Goal: Task Accomplishment & Management: Complete application form

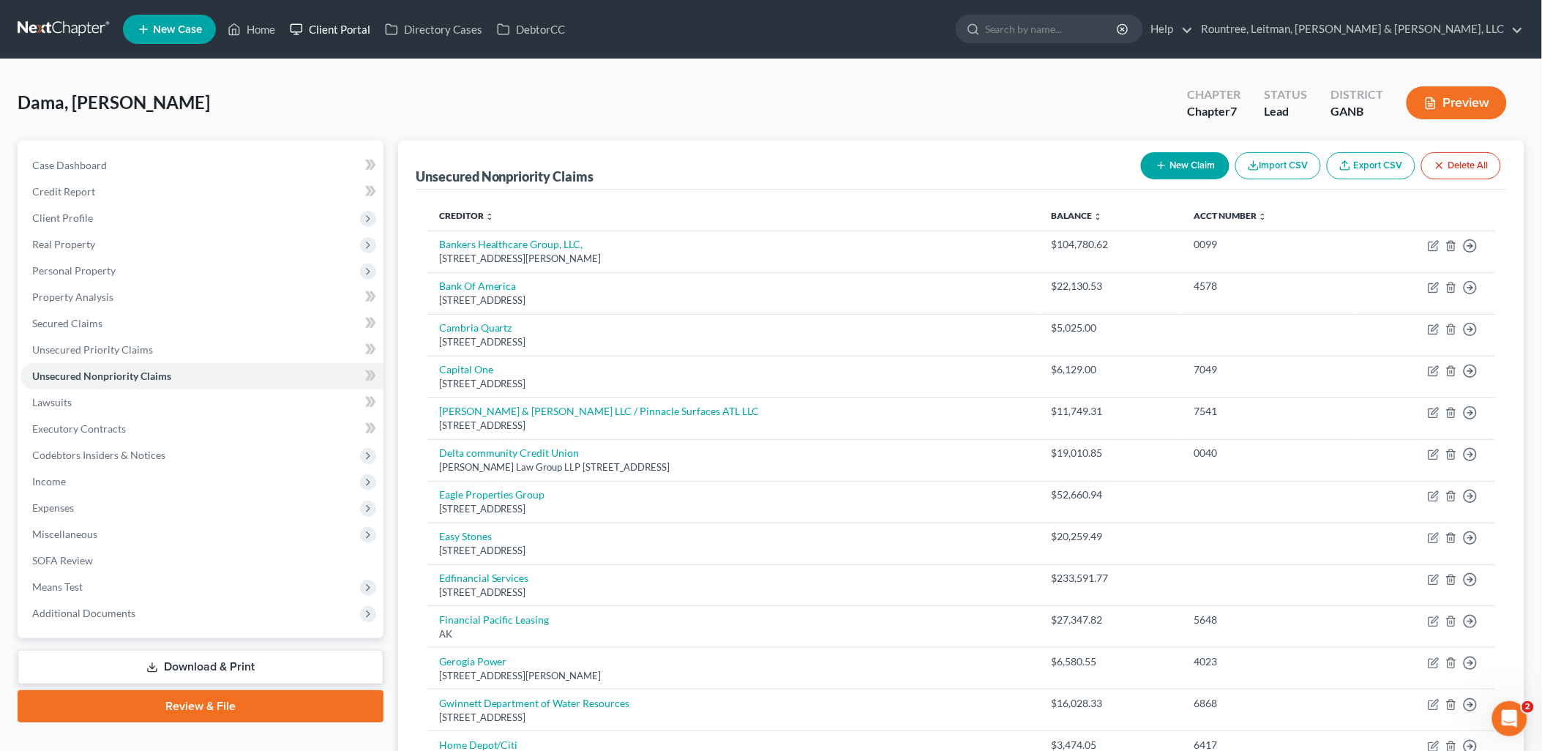
click at [330, 23] on link "Client Portal" at bounding box center [330, 29] width 95 height 26
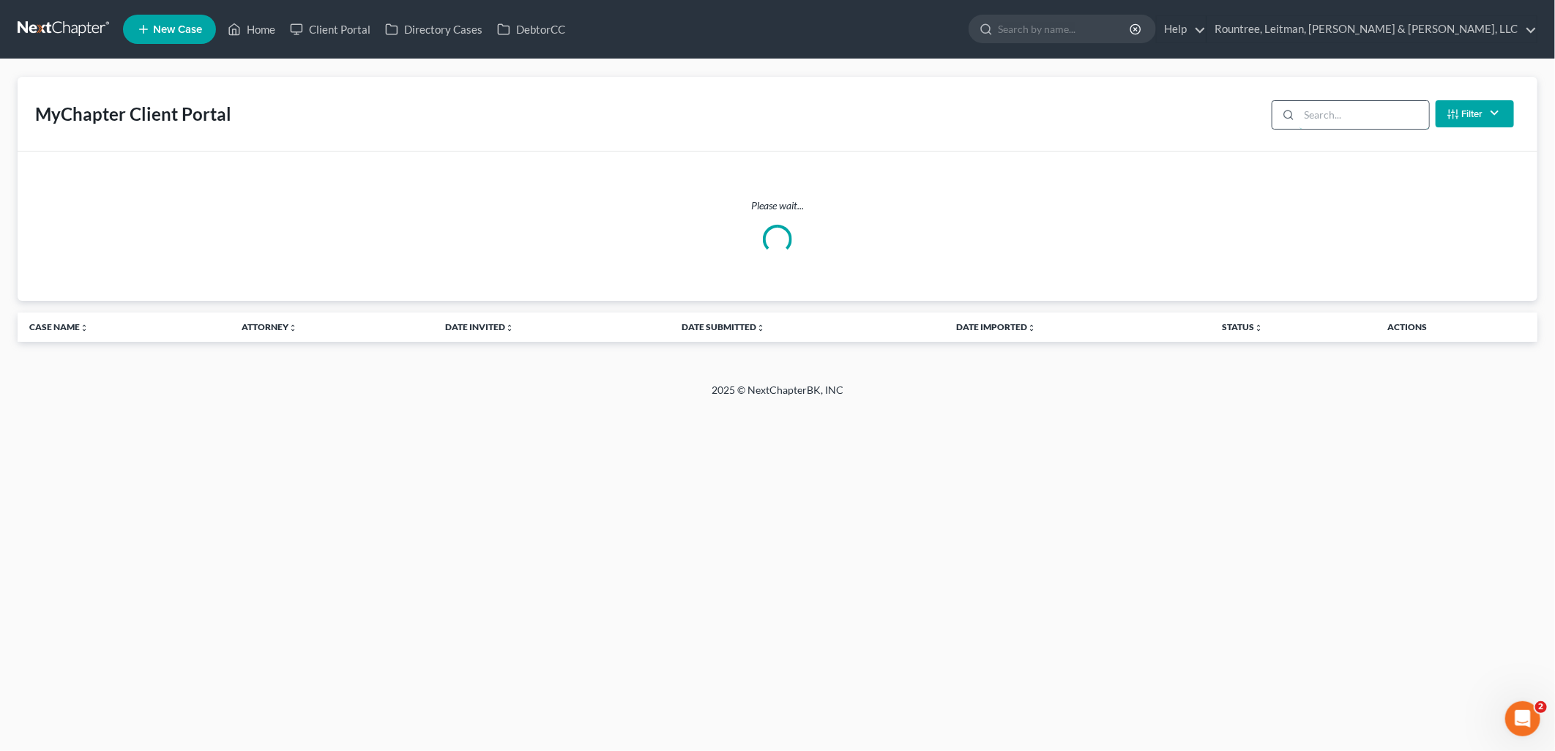
click at [1367, 108] on input "search" at bounding box center [1364, 115] width 130 height 28
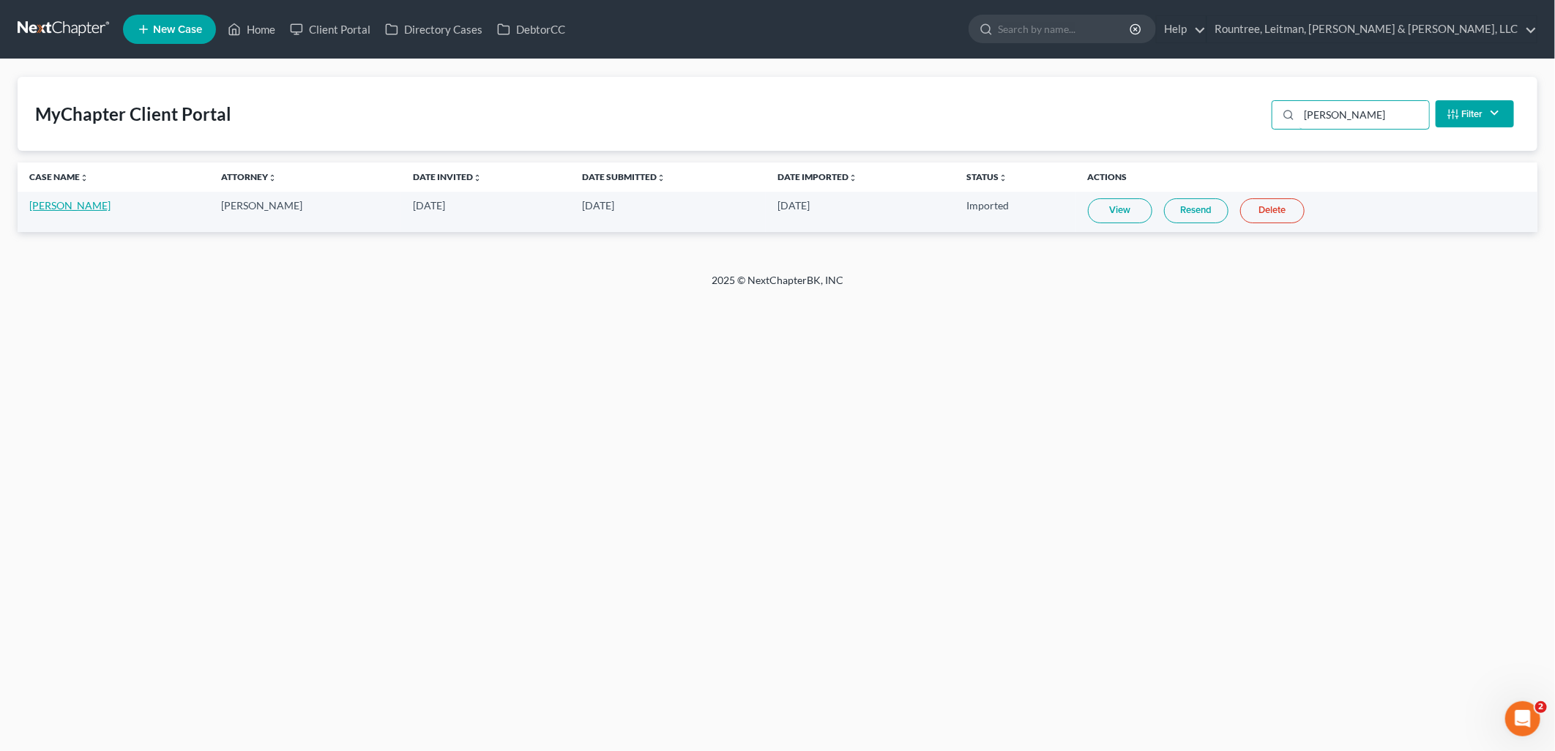
type input "ahmed"
click at [77, 206] on link "[PERSON_NAME]" at bounding box center [69, 205] width 81 height 12
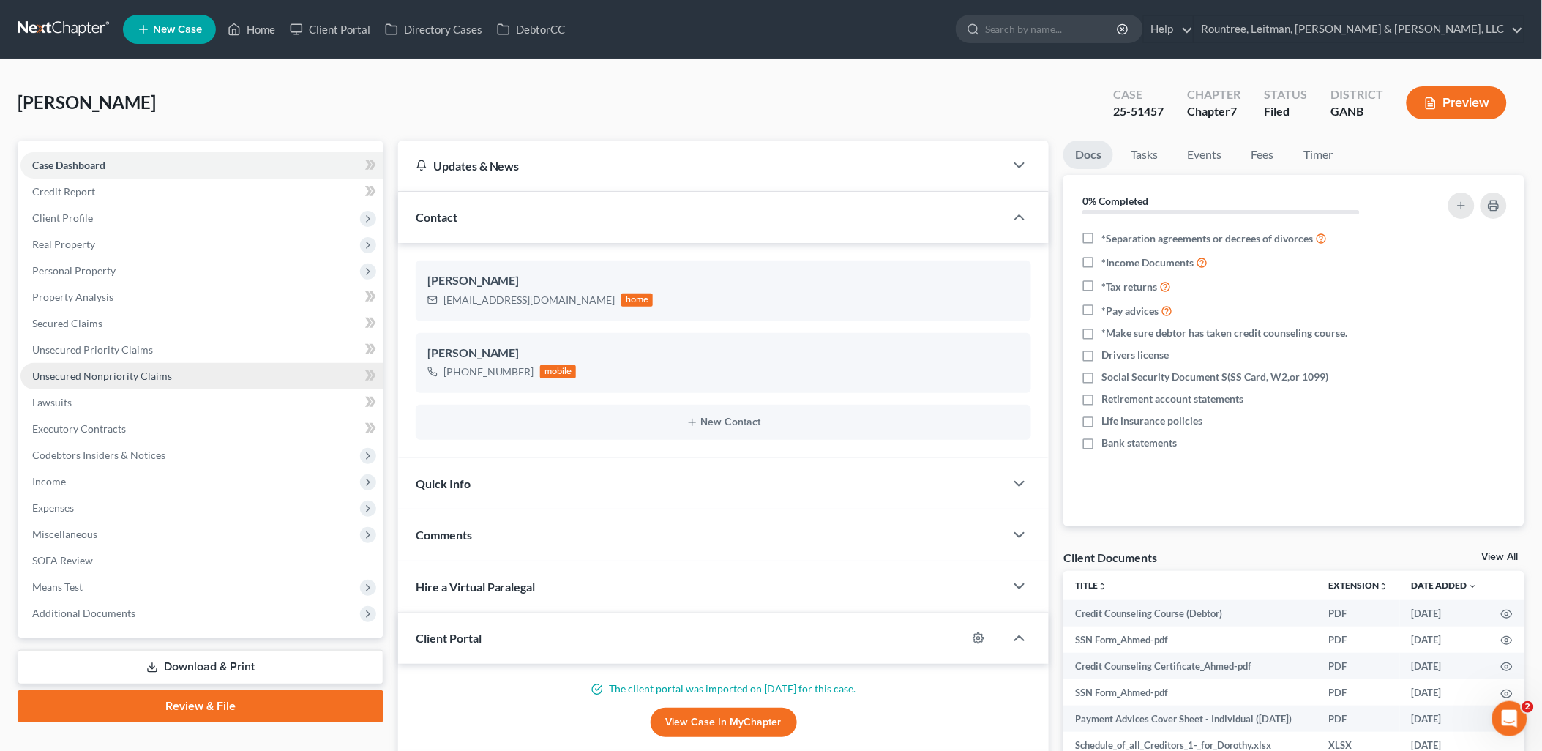
click at [195, 369] on link "Unsecured Nonpriority Claims" at bounding box center [201, 376] width 363 height 26
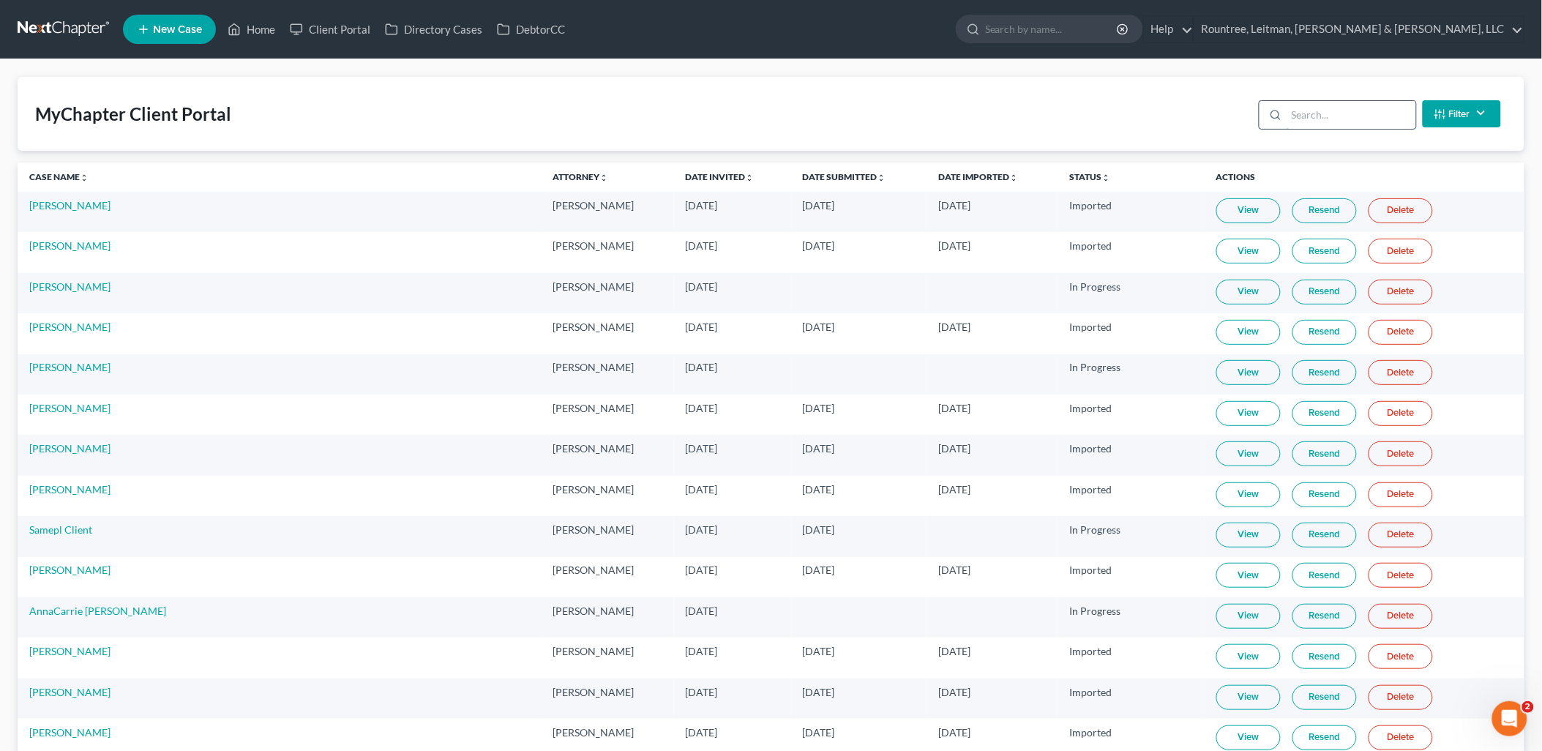
click at [1361, 118] on input "search" at bounding box center [1352, 115] width 130 height 28
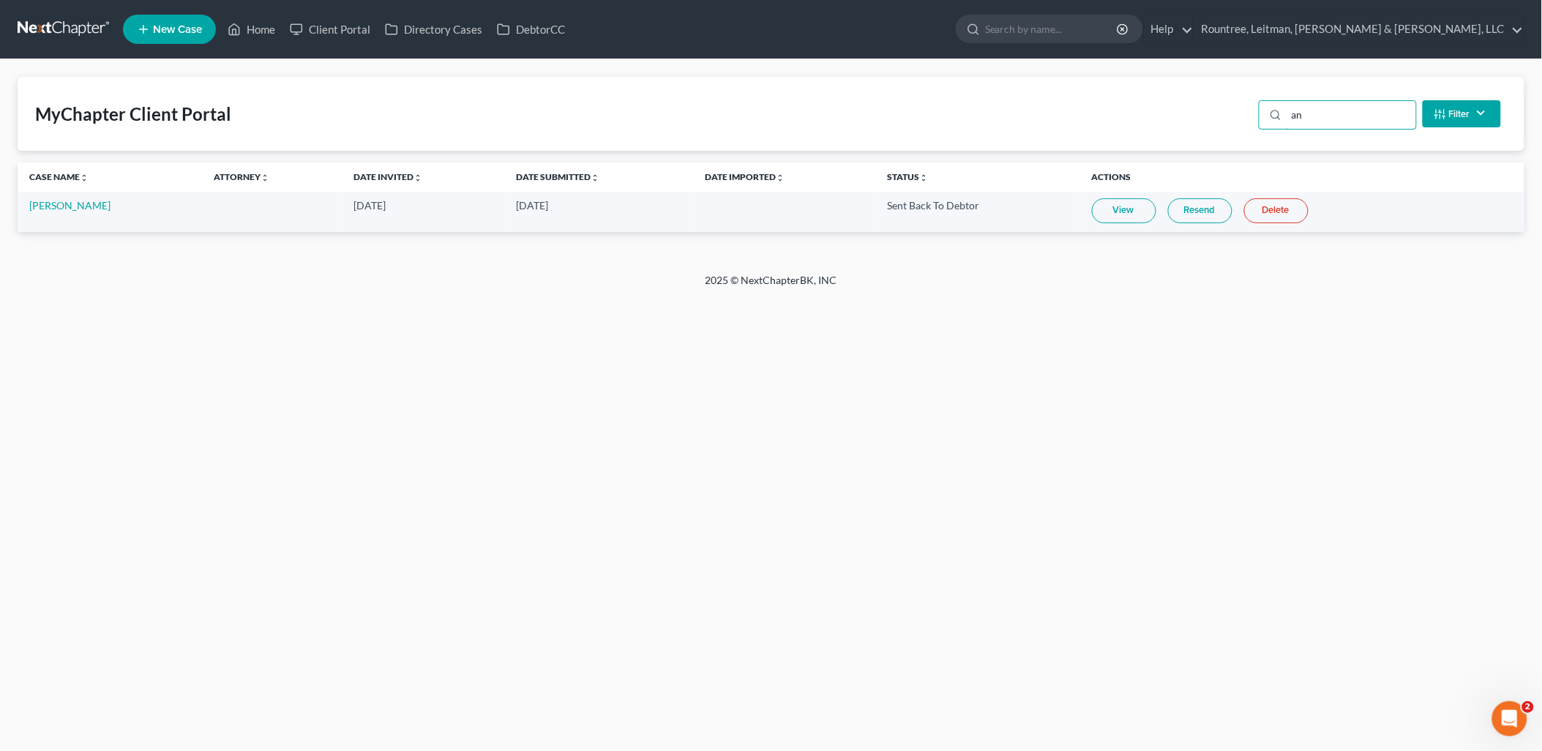
type input "a"
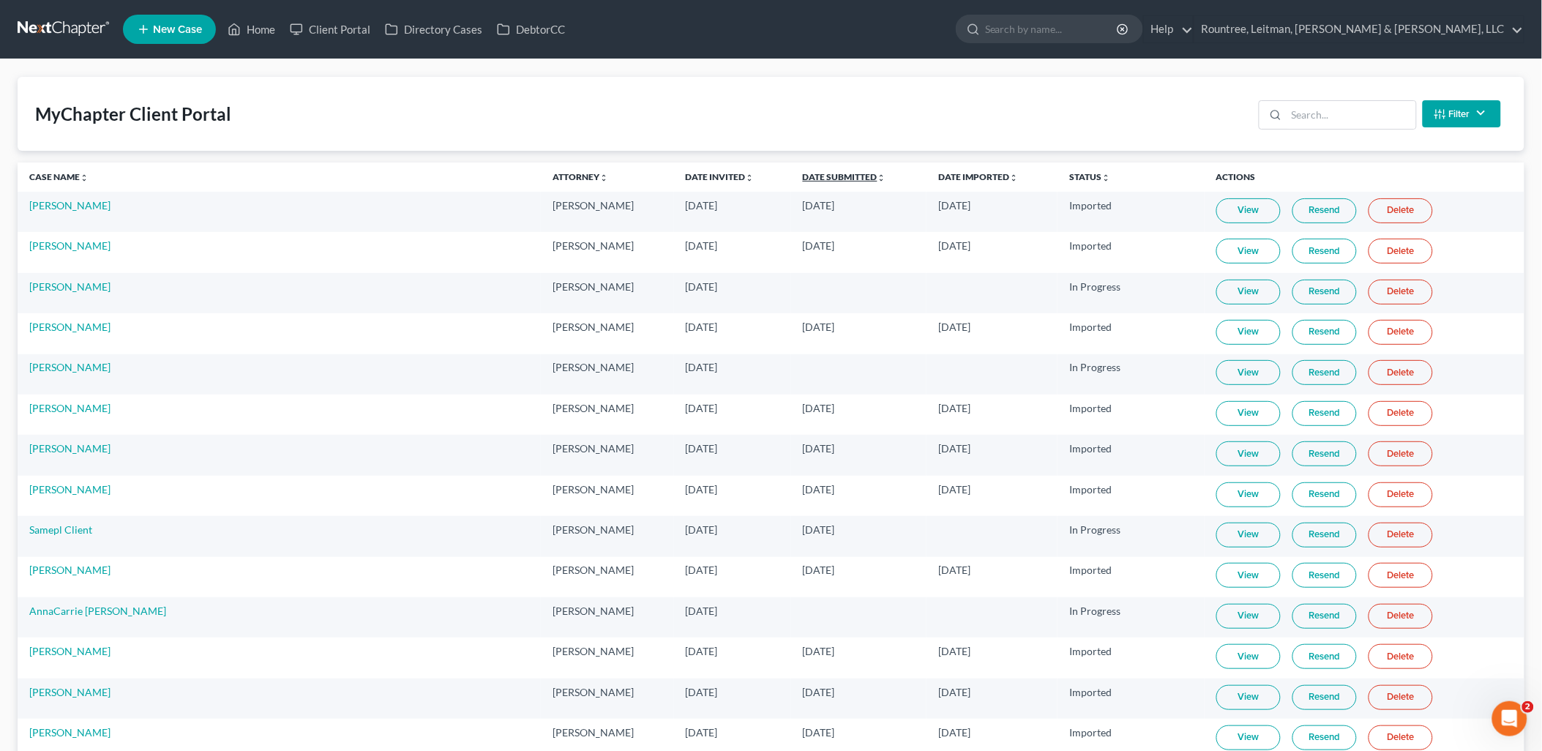
click at [803, 176] on link "Date Submitted unfold_more expand_more expand_less" at bounding box center [844, 176] width 83 height 11
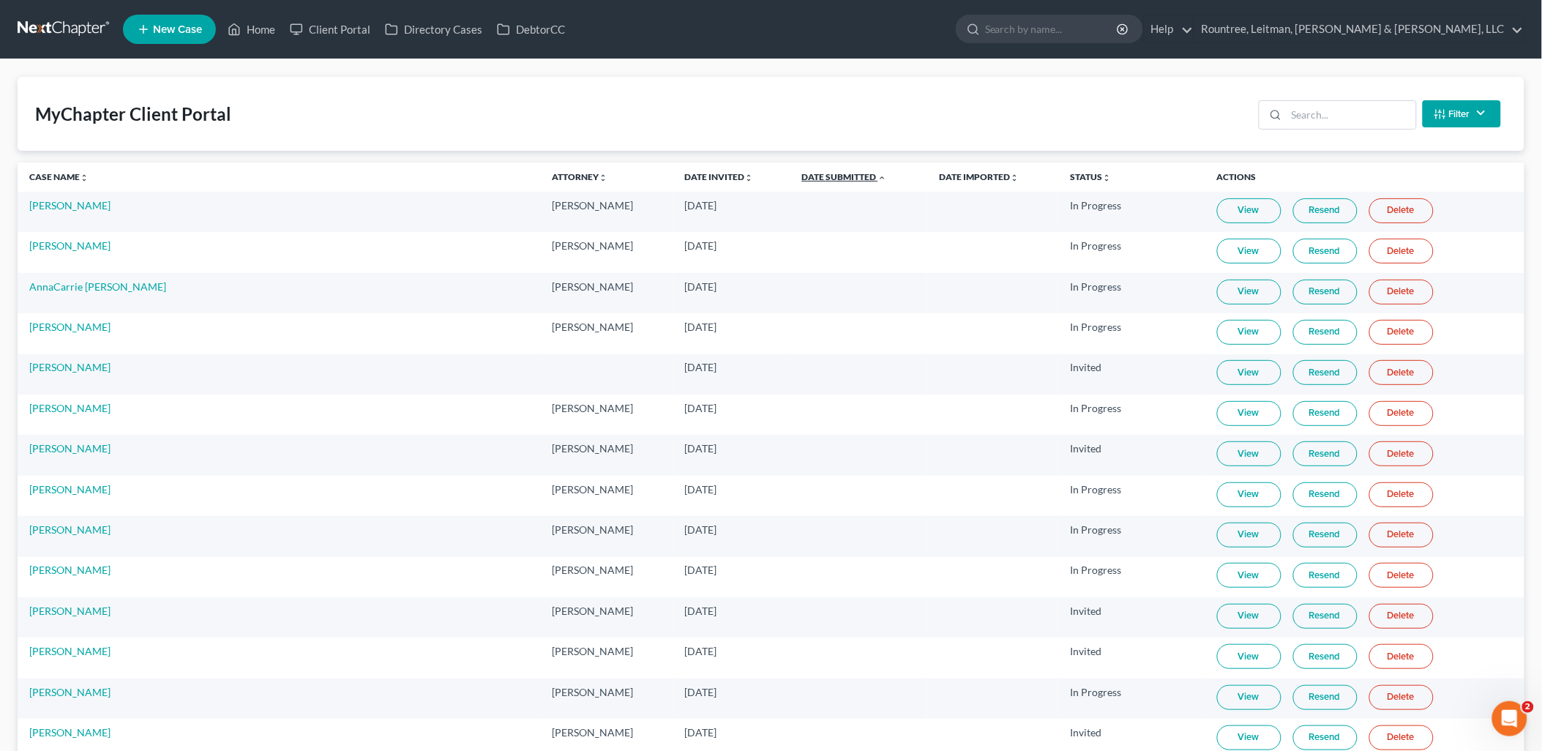
click at [801, 176] on link "Date Submitted unfold_more expand_more expand_less" at bounding box center [843, 176] width 85 height 11
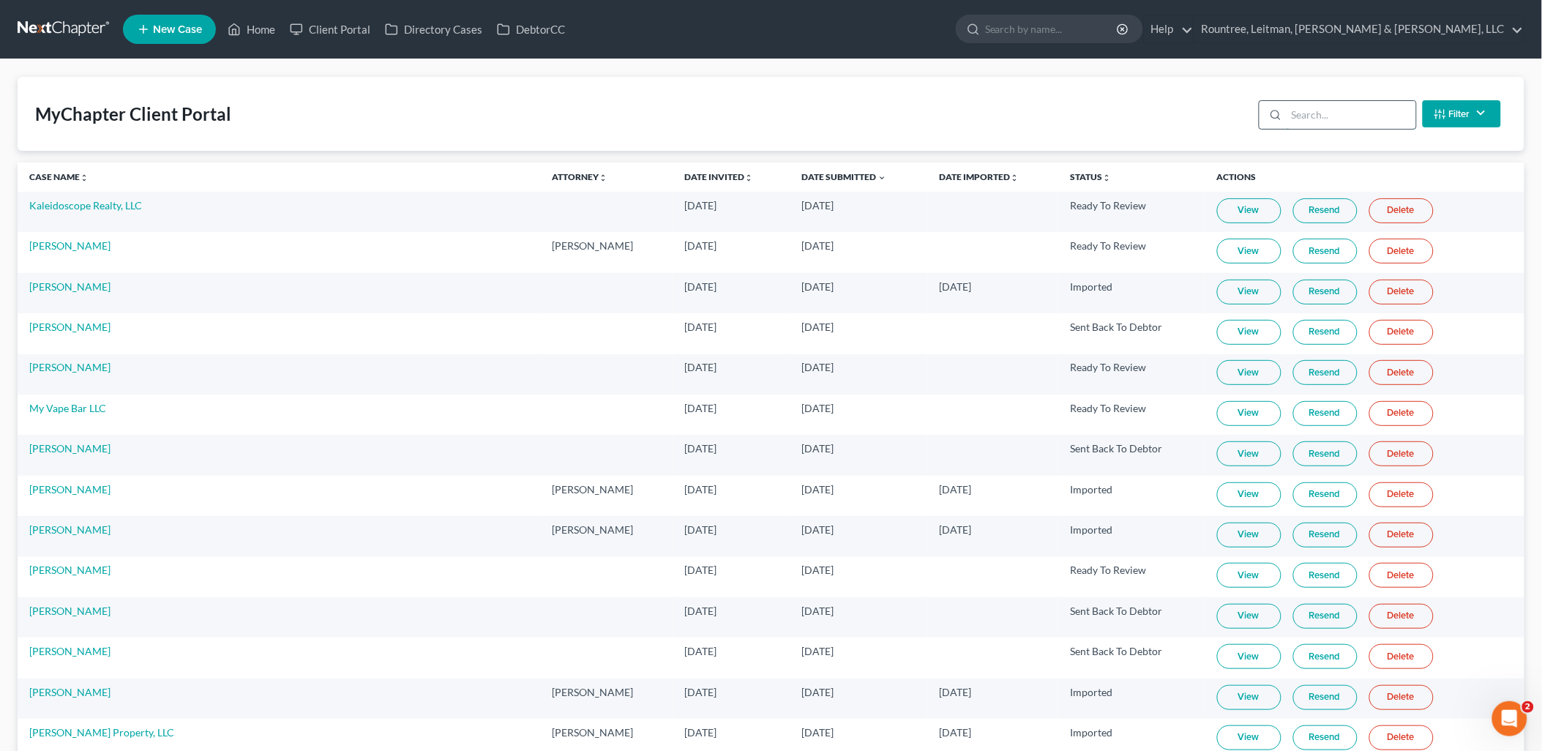
click at [1369, 119] on input "search" at bounding box center [1352, 115] width 130 height 28
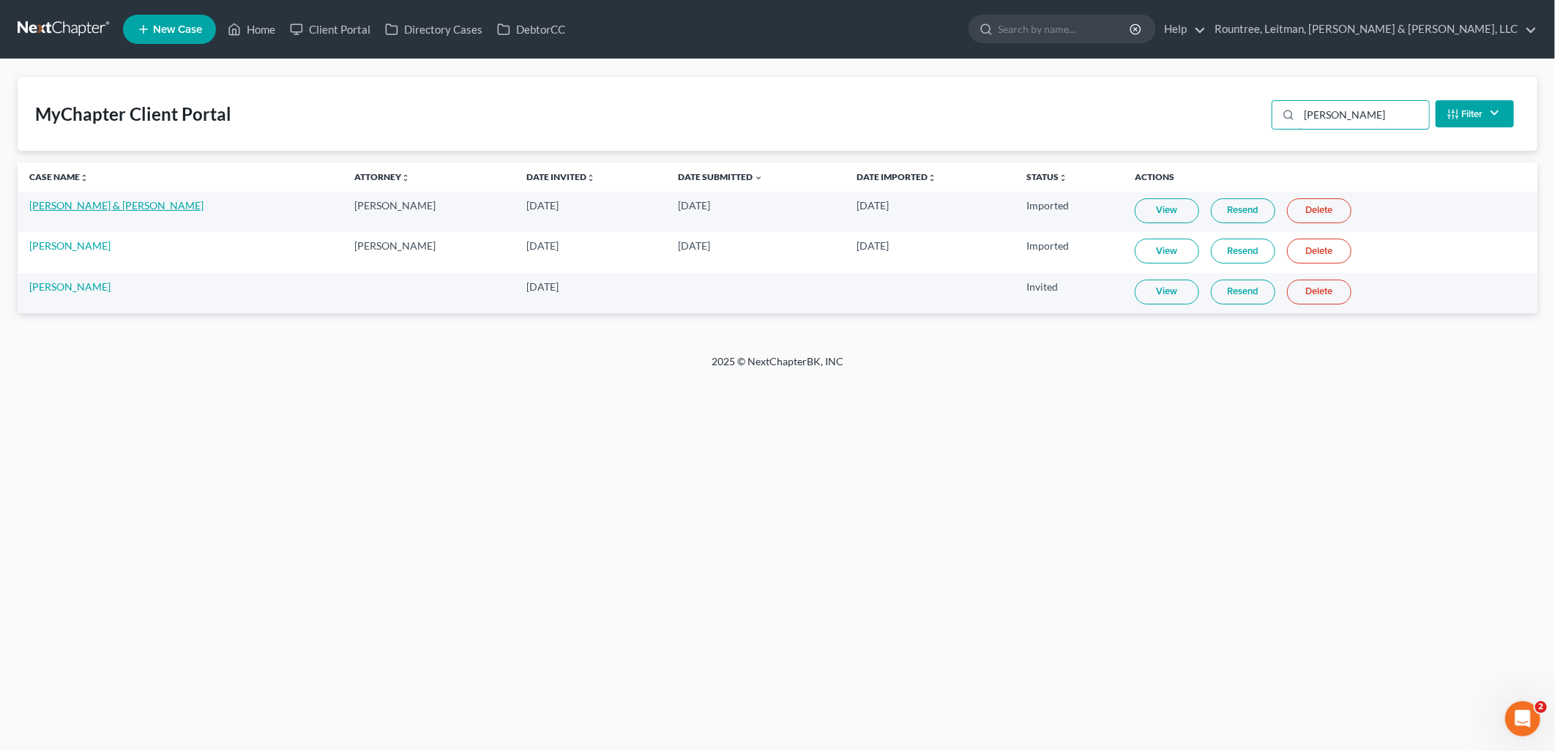
type input "walker"
click at [103, 206] on link "Nathan Walker & Suzette Walker" at bounding box center [116, 205] width 174 height 12
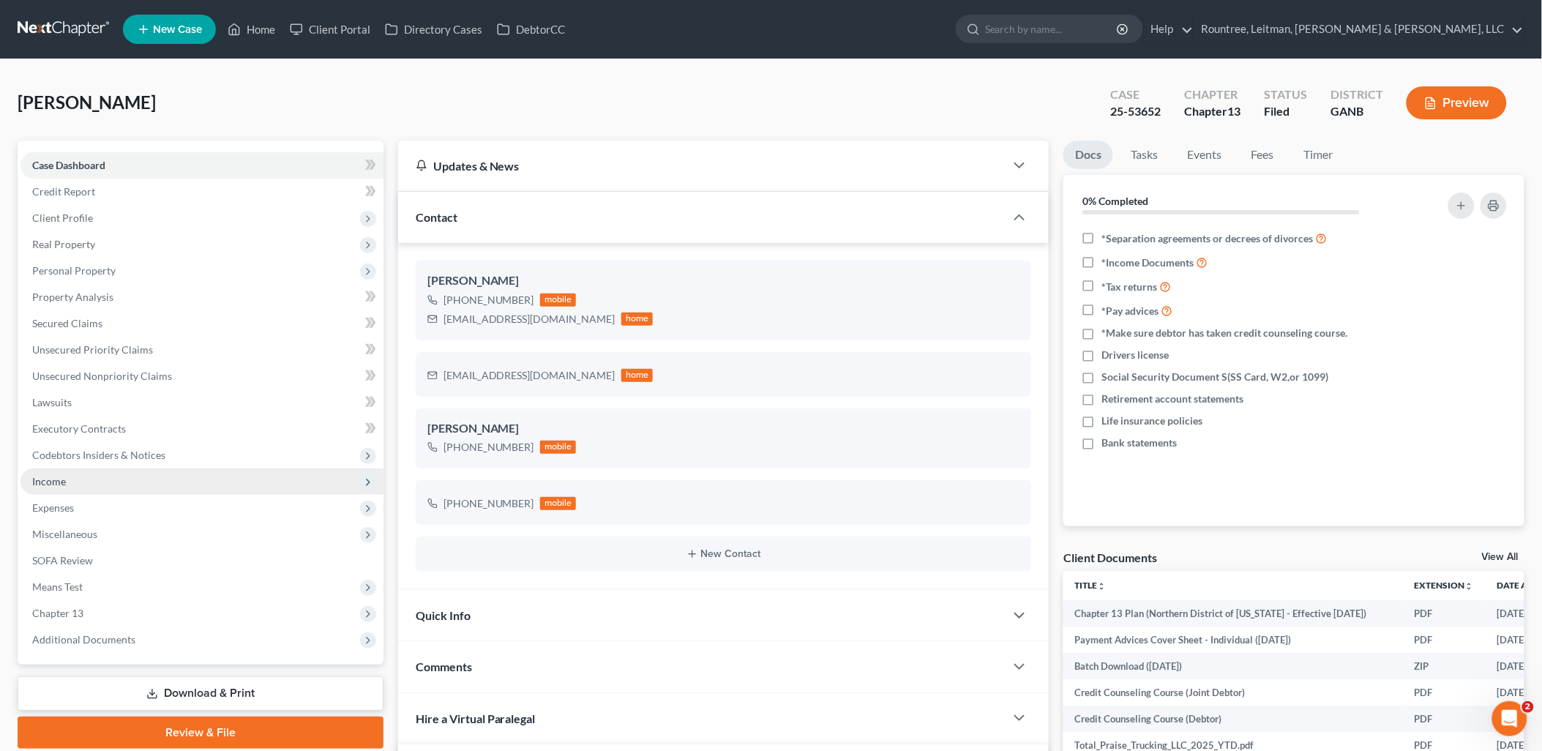
click at [112, 477] on span "Income" at bounding box center [201, 481] width 363 height 26
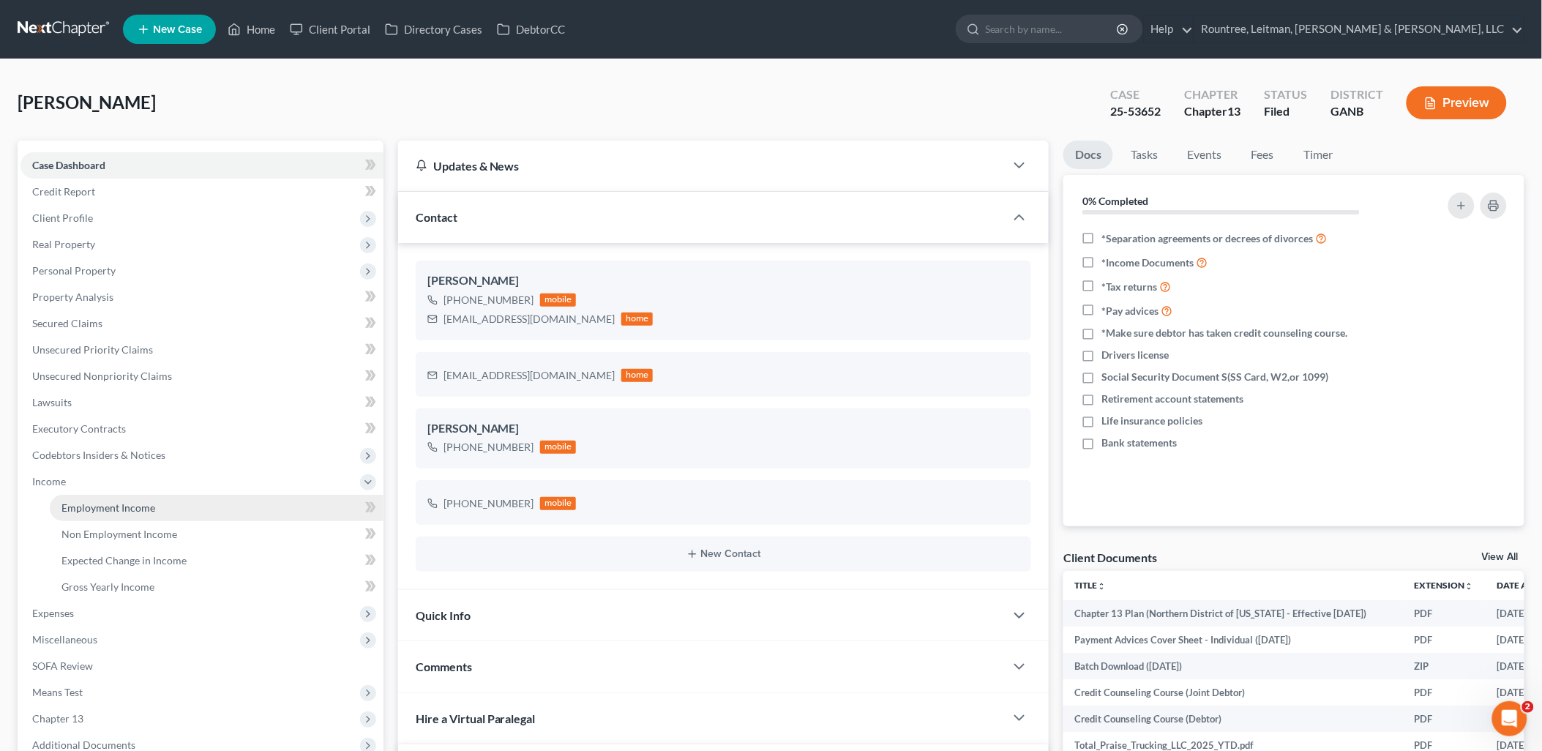
click at [108, 498] on link "Employment Income" at bounding box center [217, 508] width 334 height 26
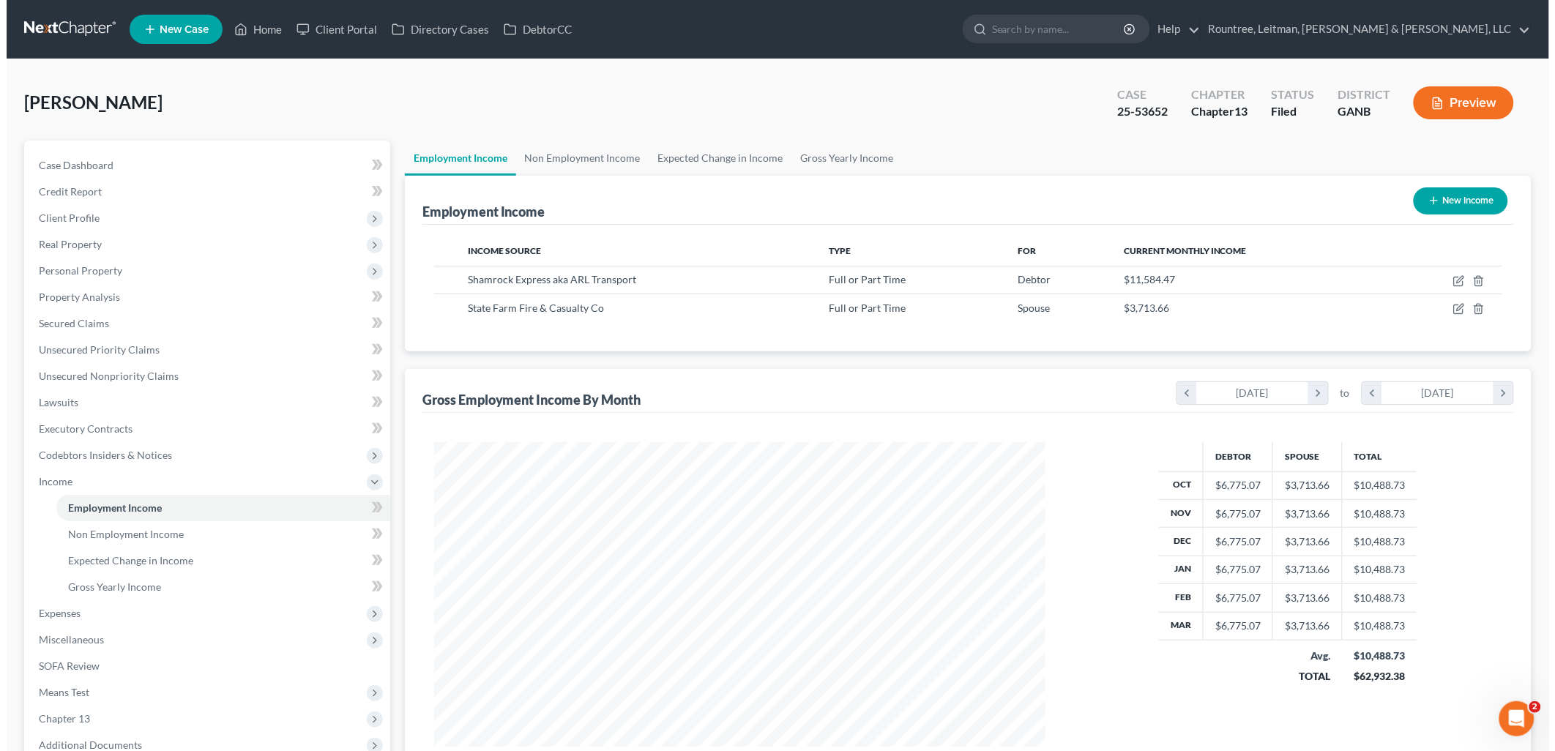
scroll to position [305, 640]
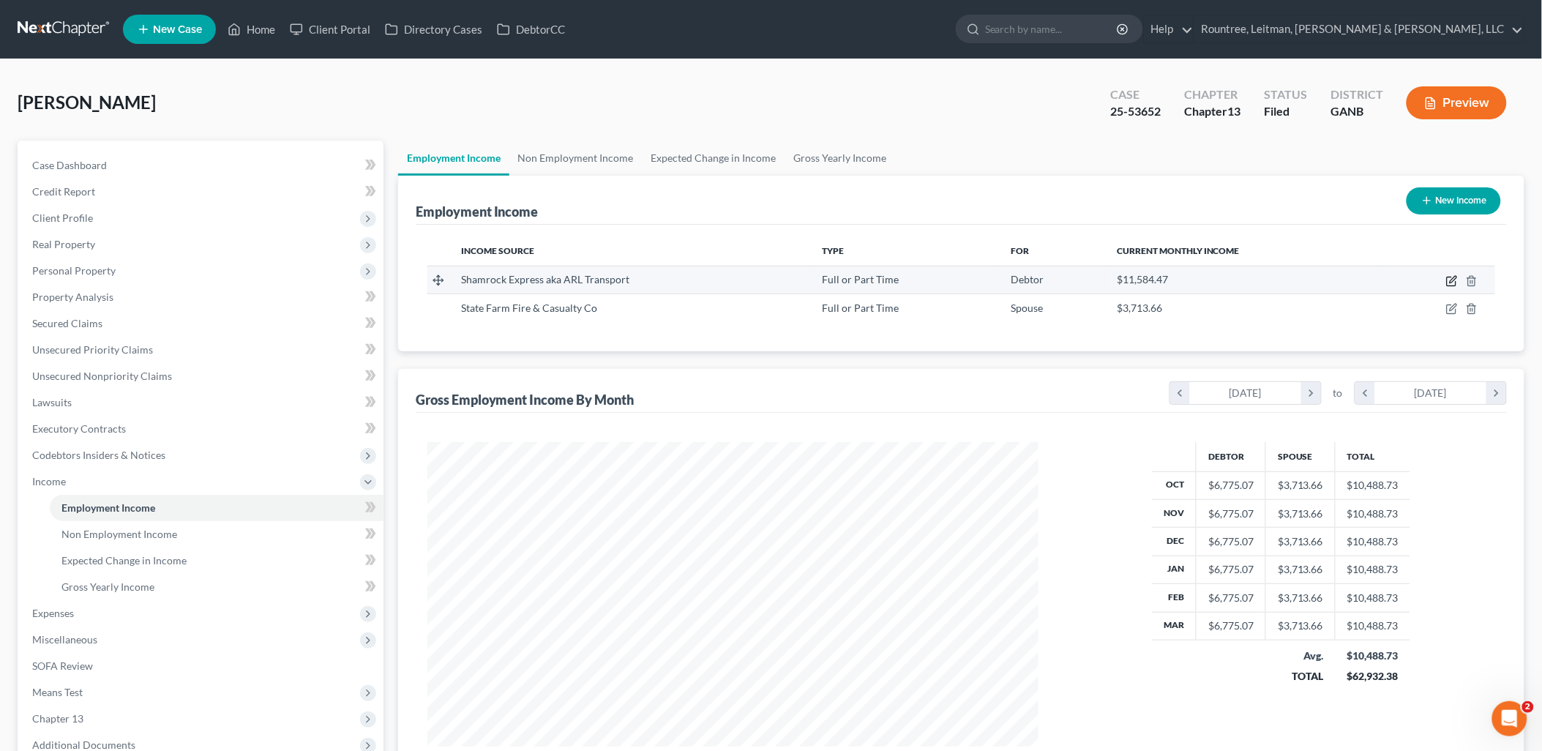
click at [1446, 278] on icon "button" at bounding box center [1452, 281] width 12 height 12
select select "0"
select select "9"
select select "0"
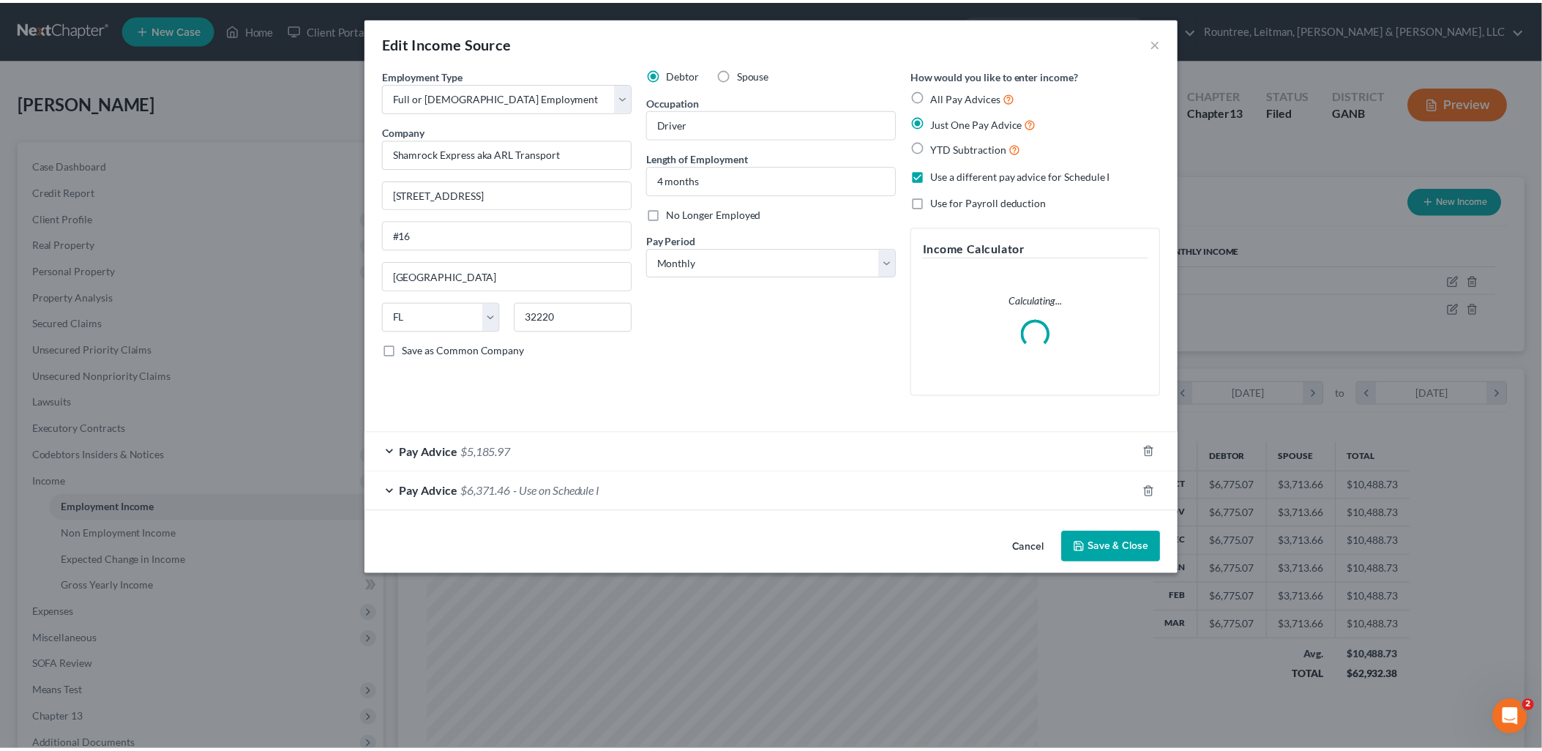
scroll to position [308, 646]
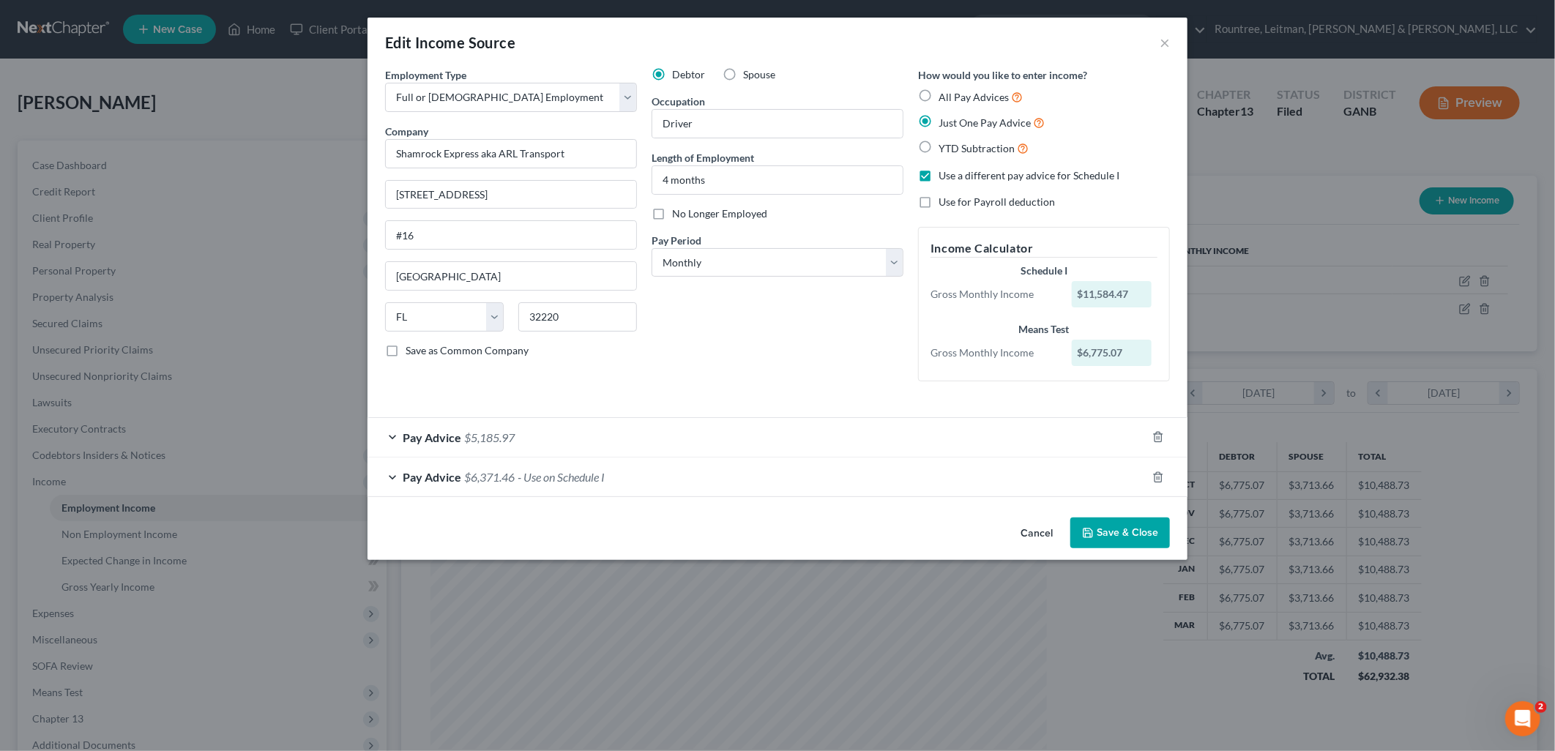
click at [1036, 545] on button "Cancel" at bounding box center [1037, 533] width 56 height 29
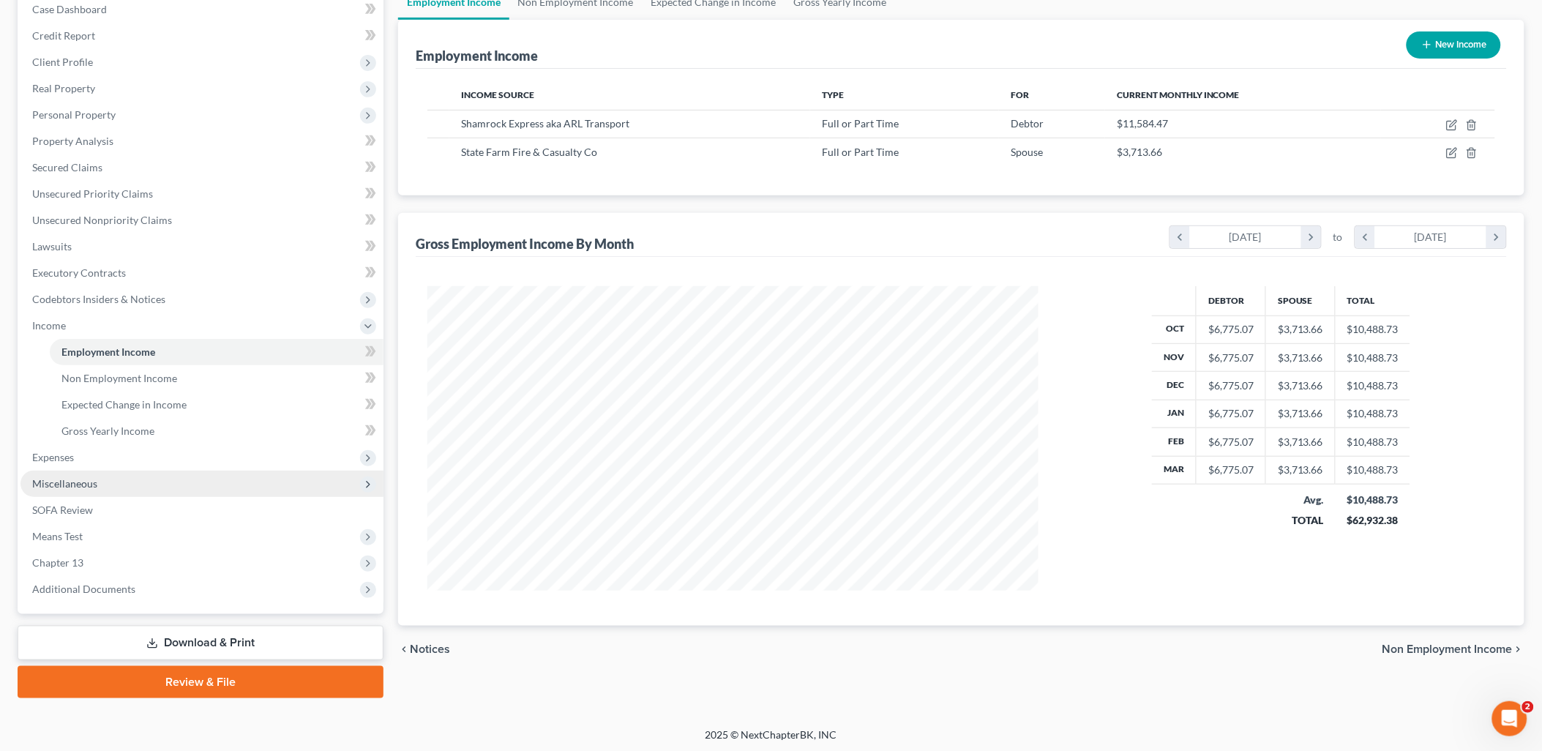
scroll to position [157, 0]
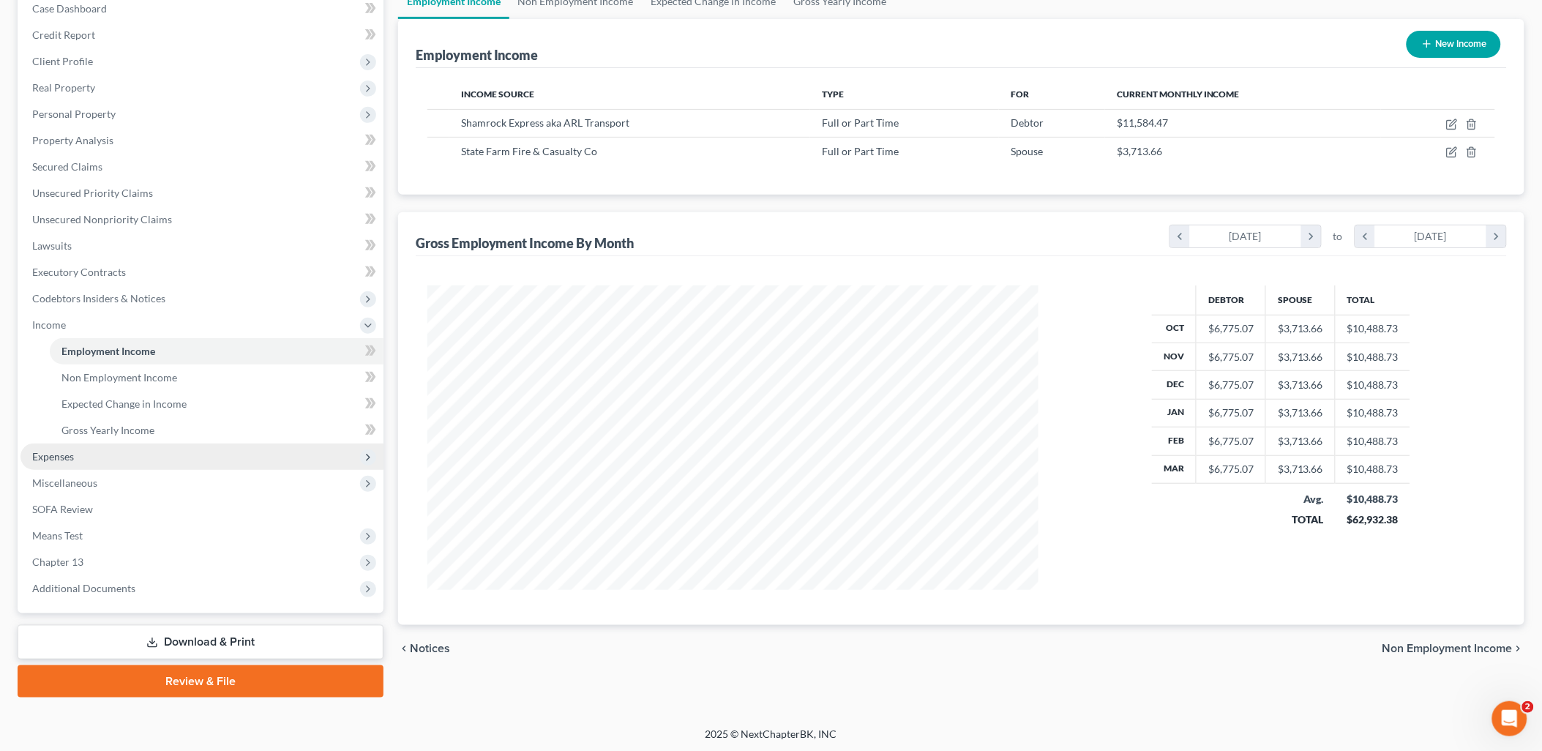
click at [89, 452] on span "Expenses" at bounding box center [201, 457] width 363 height 26
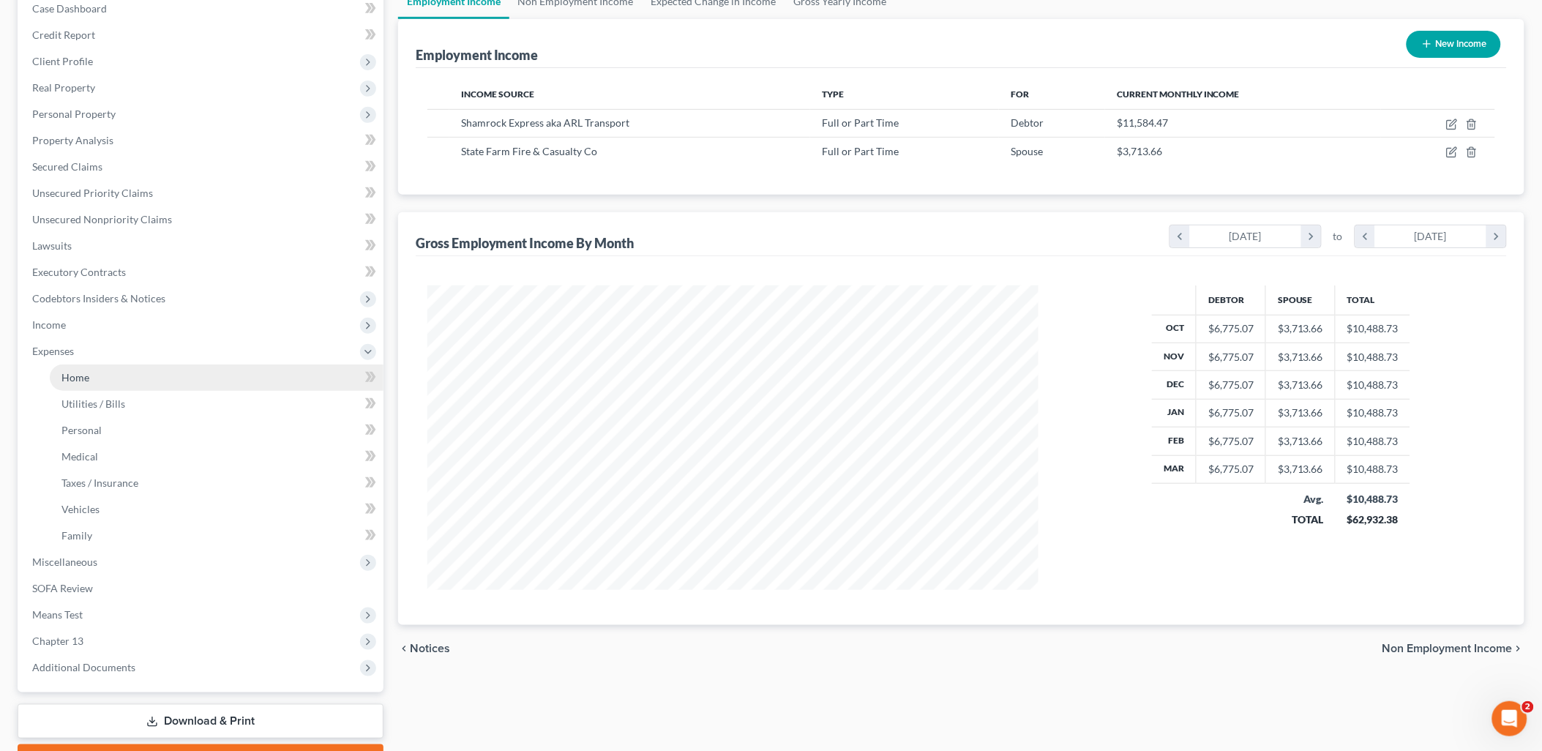
click at [89, 381] on span "Home" at bounding box center [75, 377] width 28 height 12
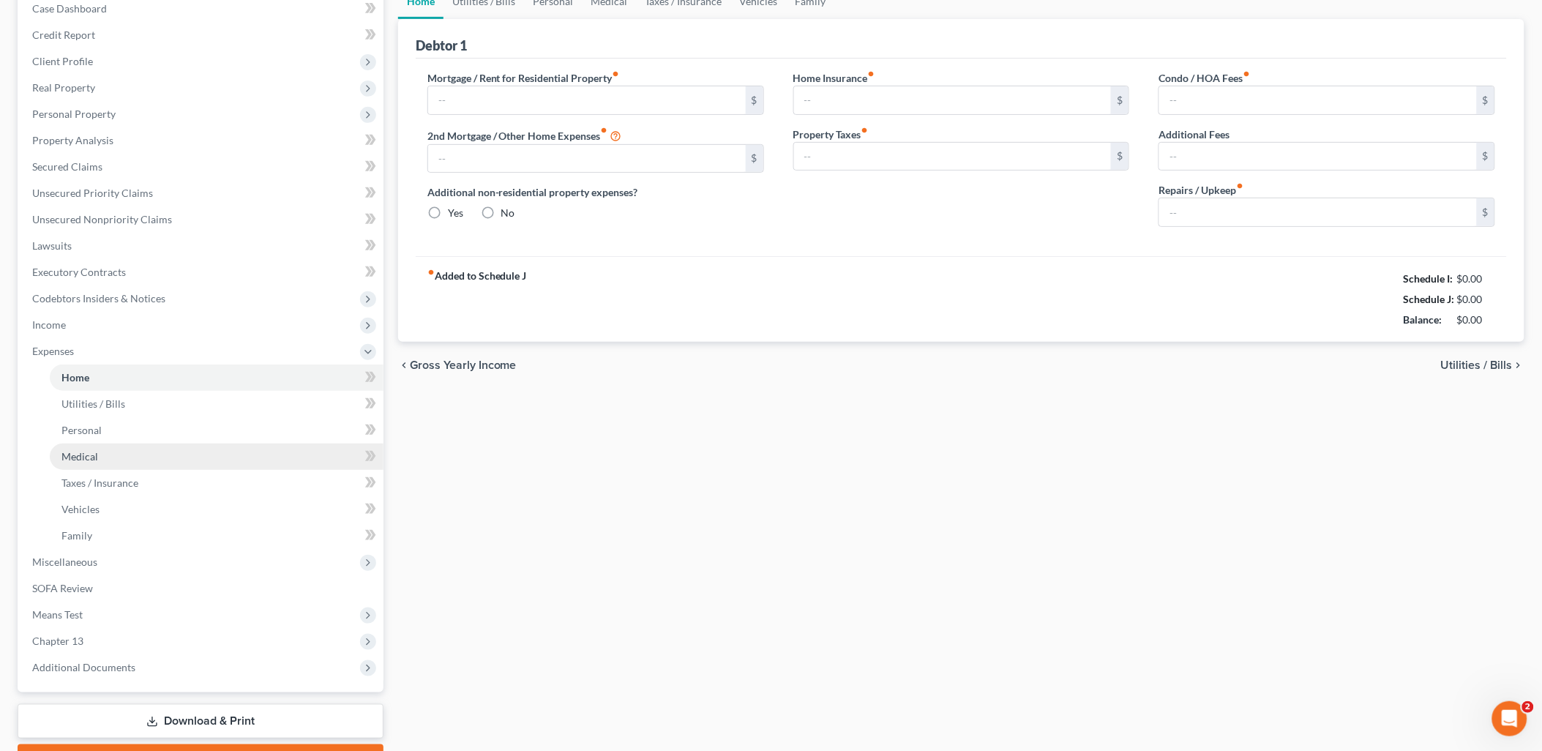
scroll to position [5, 0]
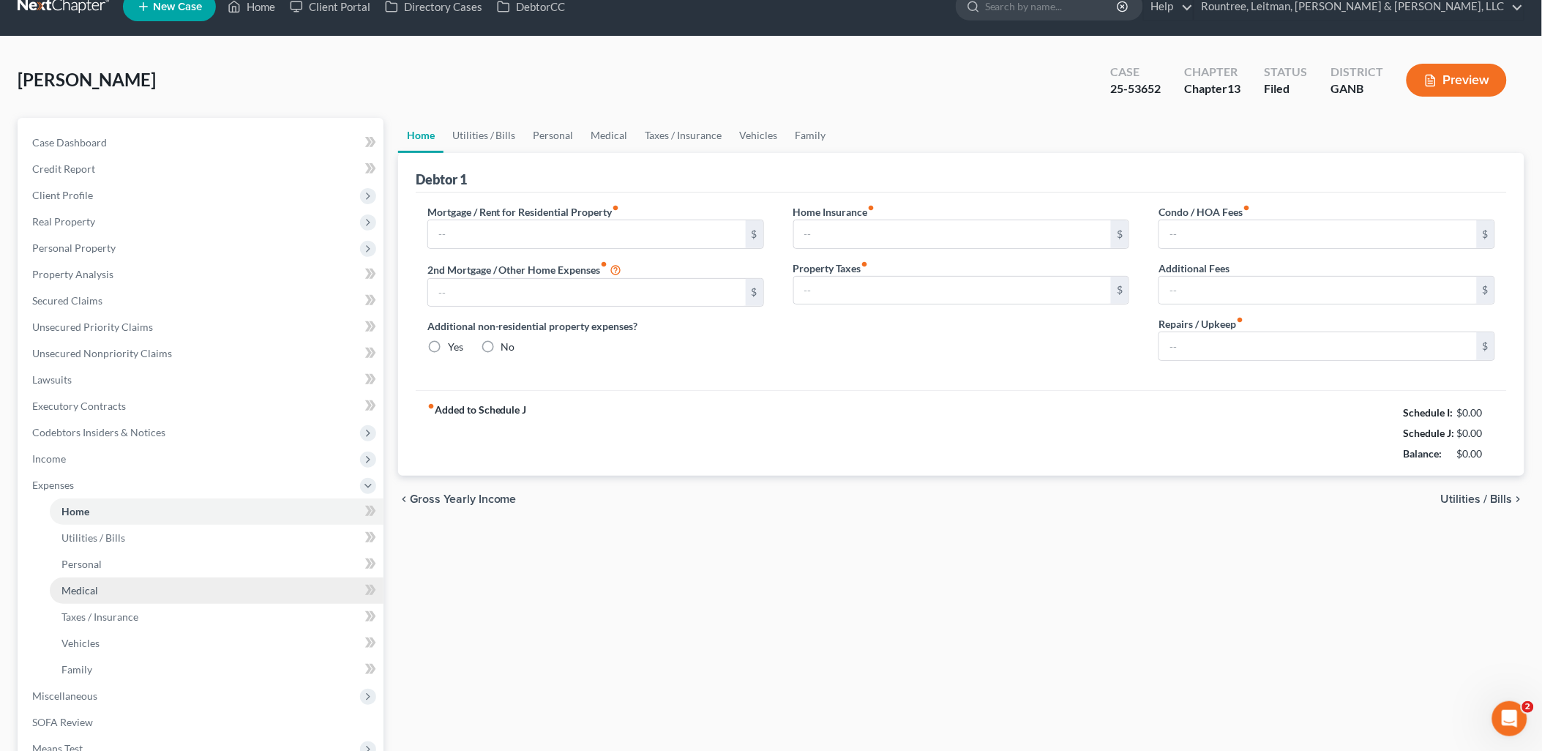
type input "2,094.72"
type input "0.00"
radio input "true"
type input "0.00"
type input "25.00"
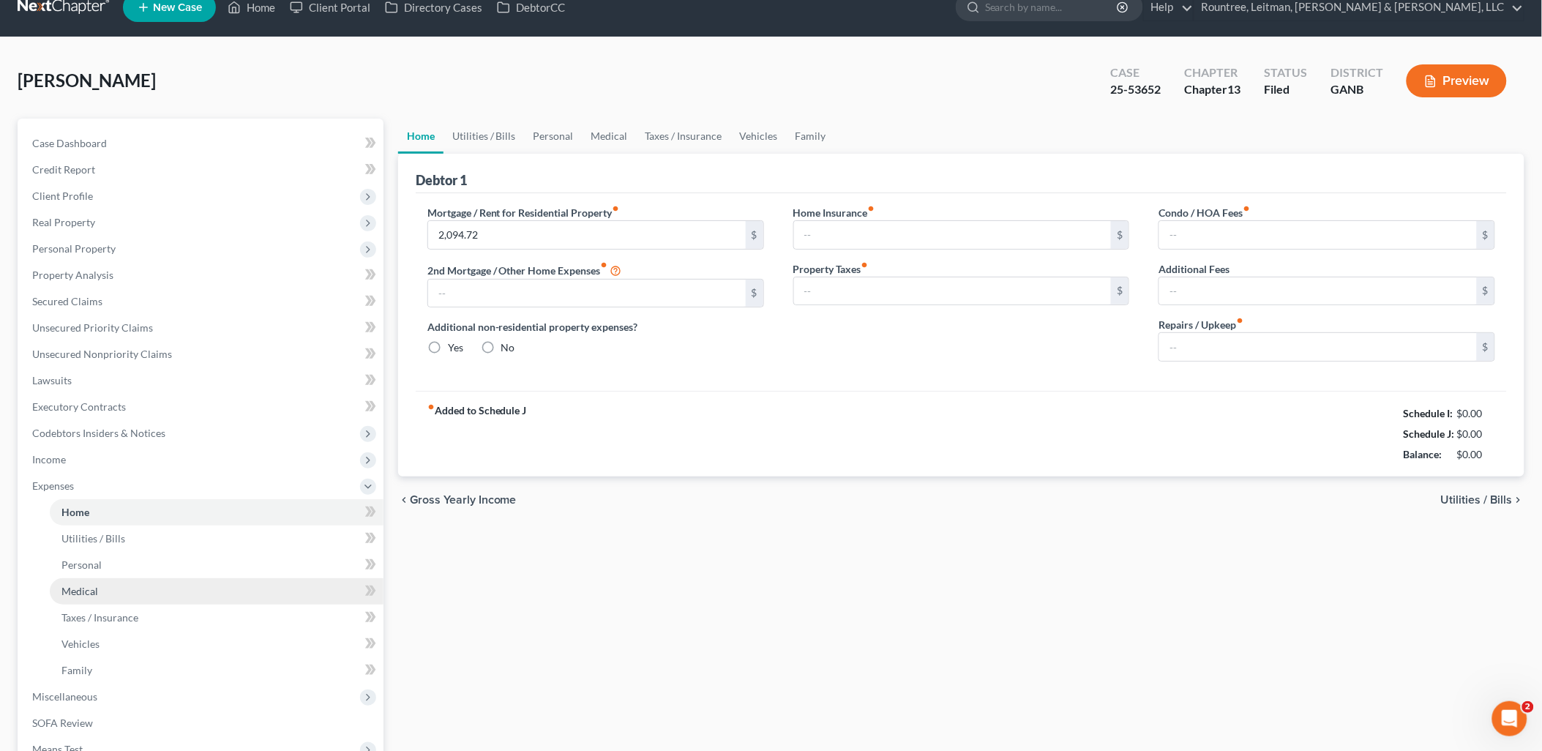
type input "0.00"
type input "250.00"
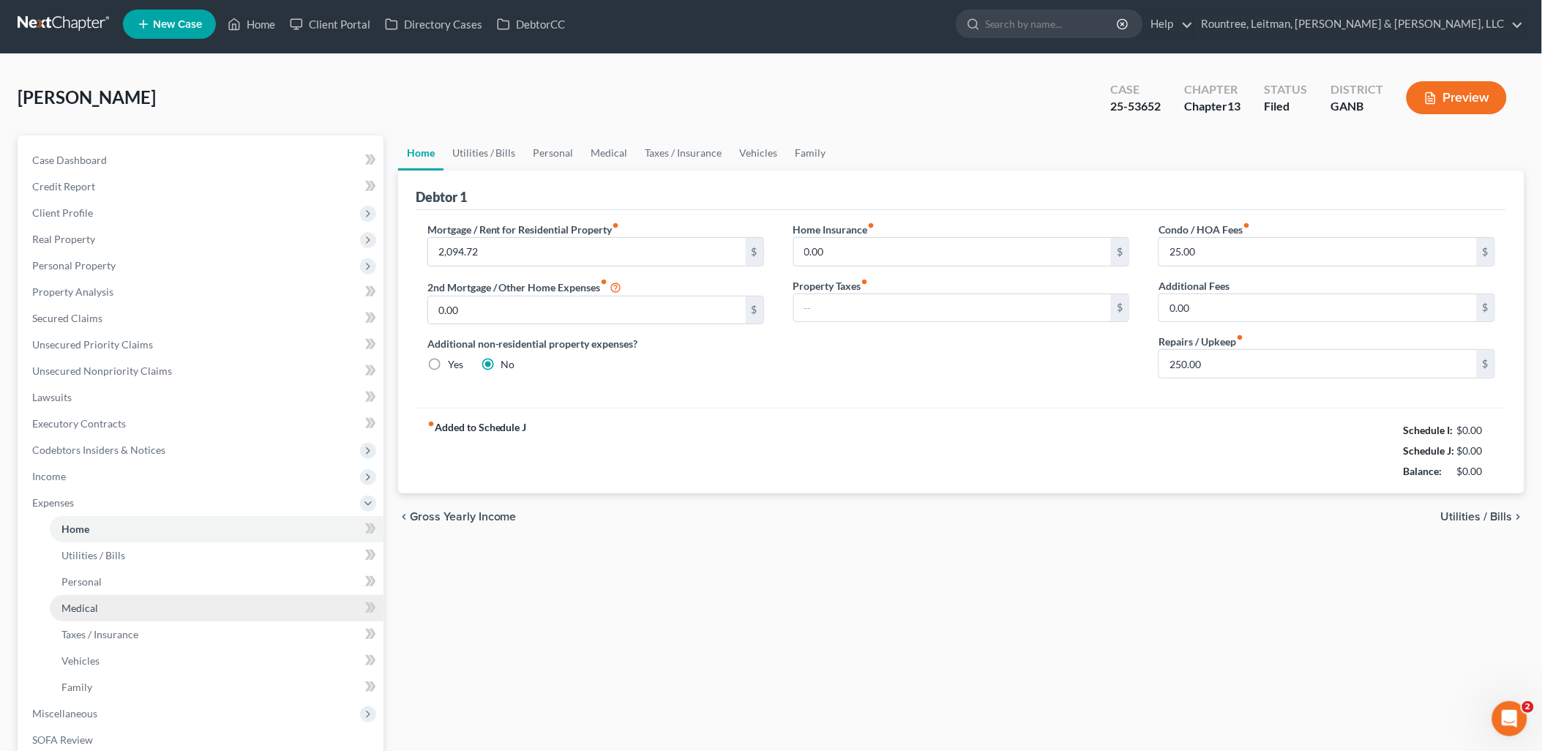
scroll to position [0, 0]
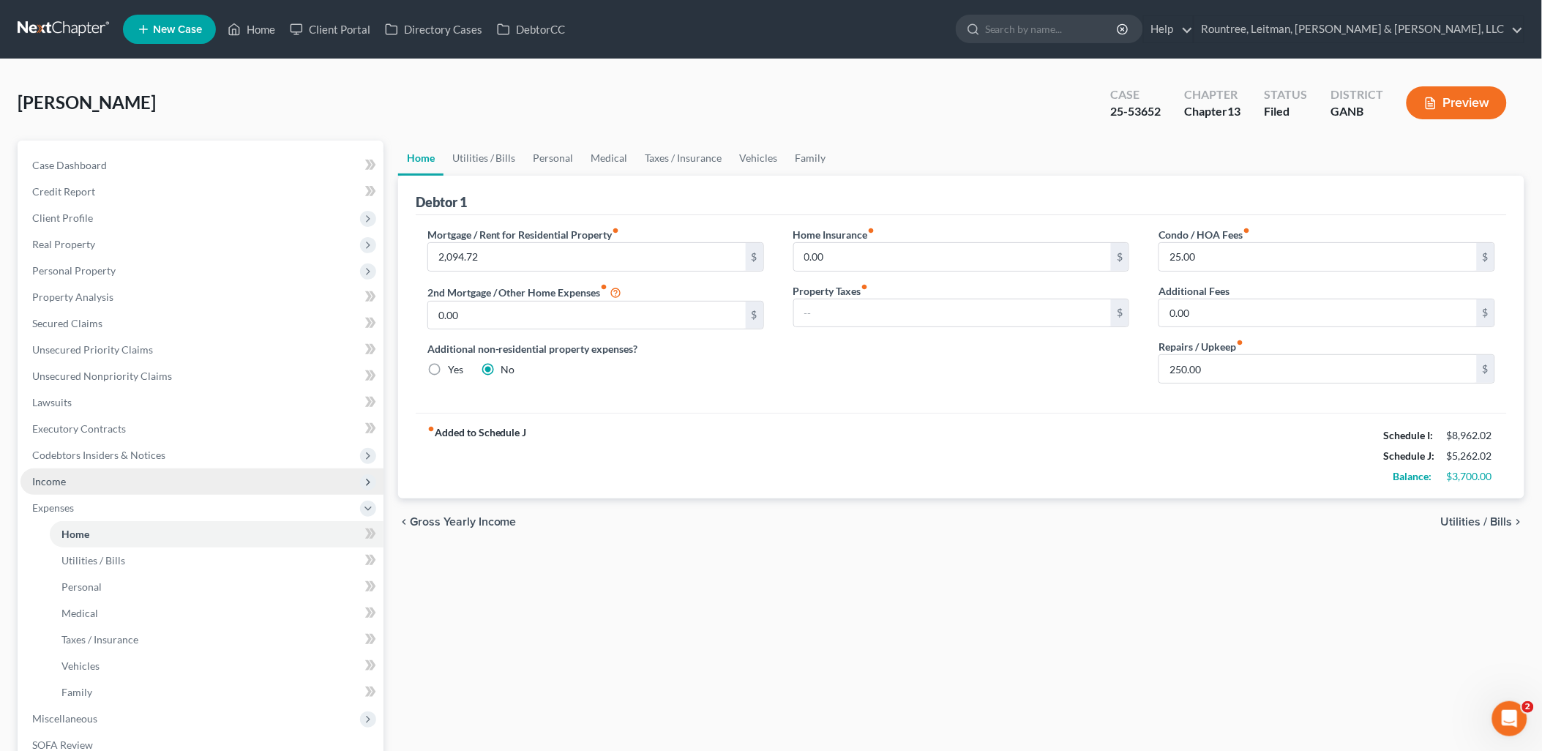
click at [115, 476] on span "Income" at bounding box center [201, 481] width 363 height 26
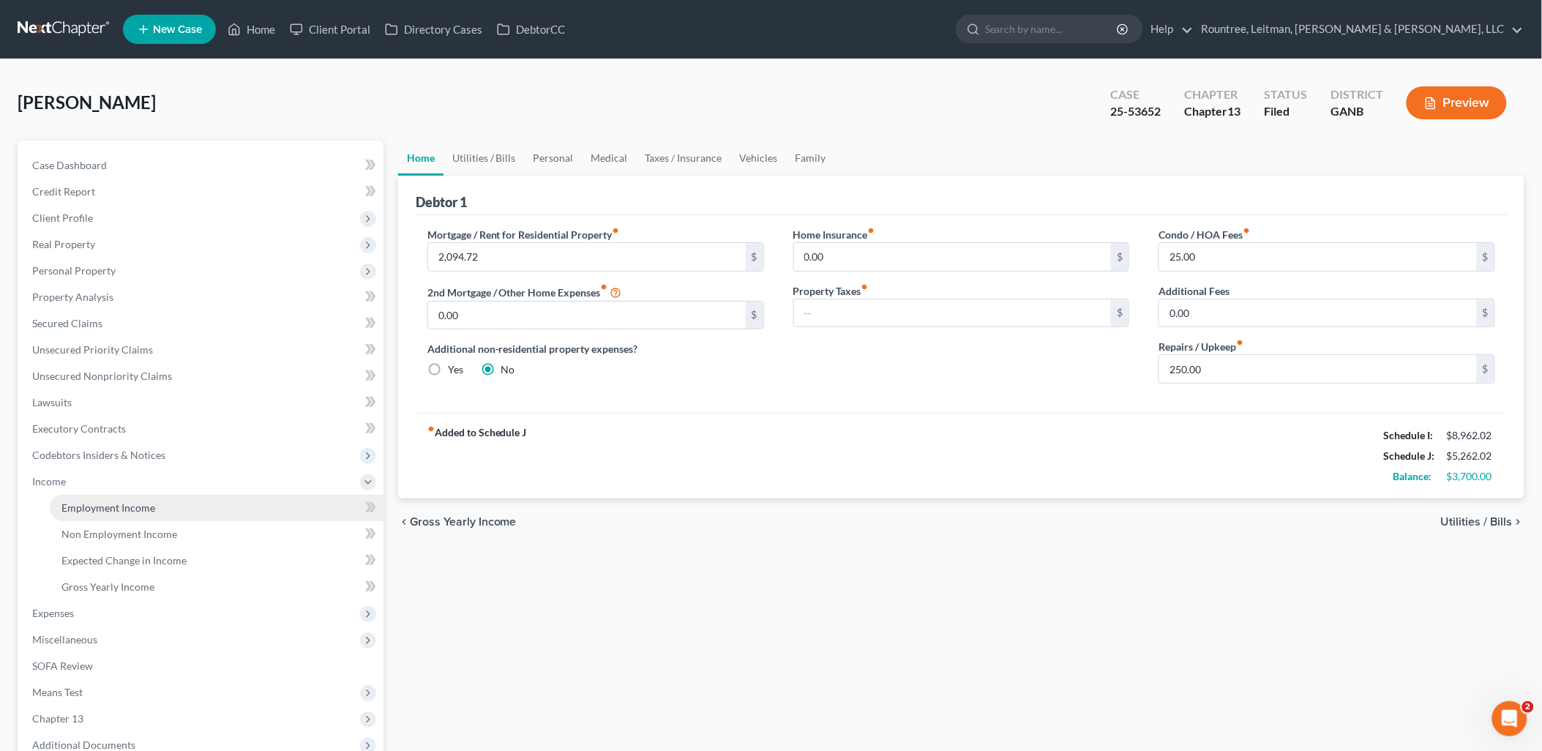
click at [121, 507] on span "Employment Income" at bounding box center [108, 507] width 94 height 12
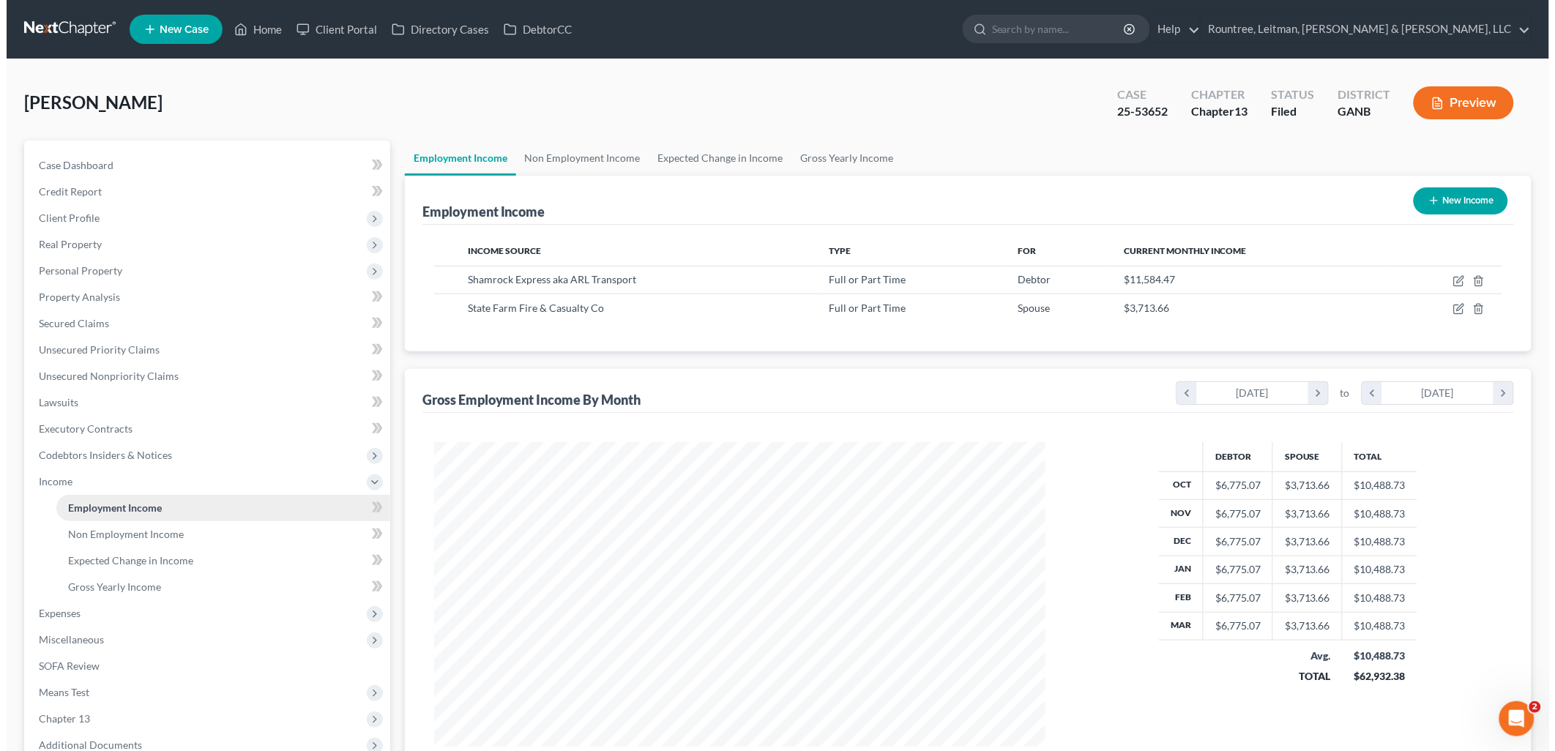
scroll to position [305, 640]
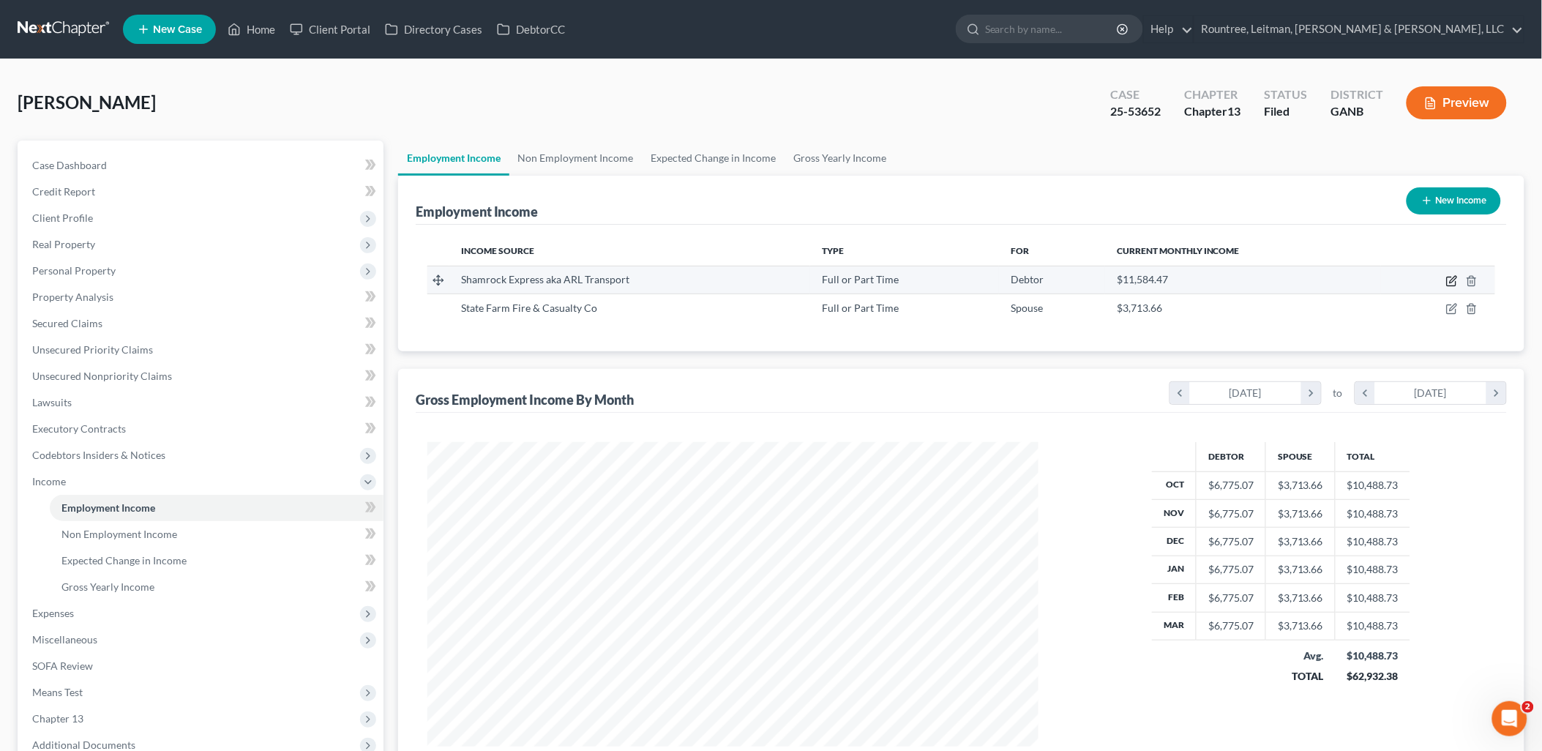
click at [1454, 283] on icon "button" at bounding box center [1452, 281] width 12 height 12
select select "0"
select select "9"
select select "0"
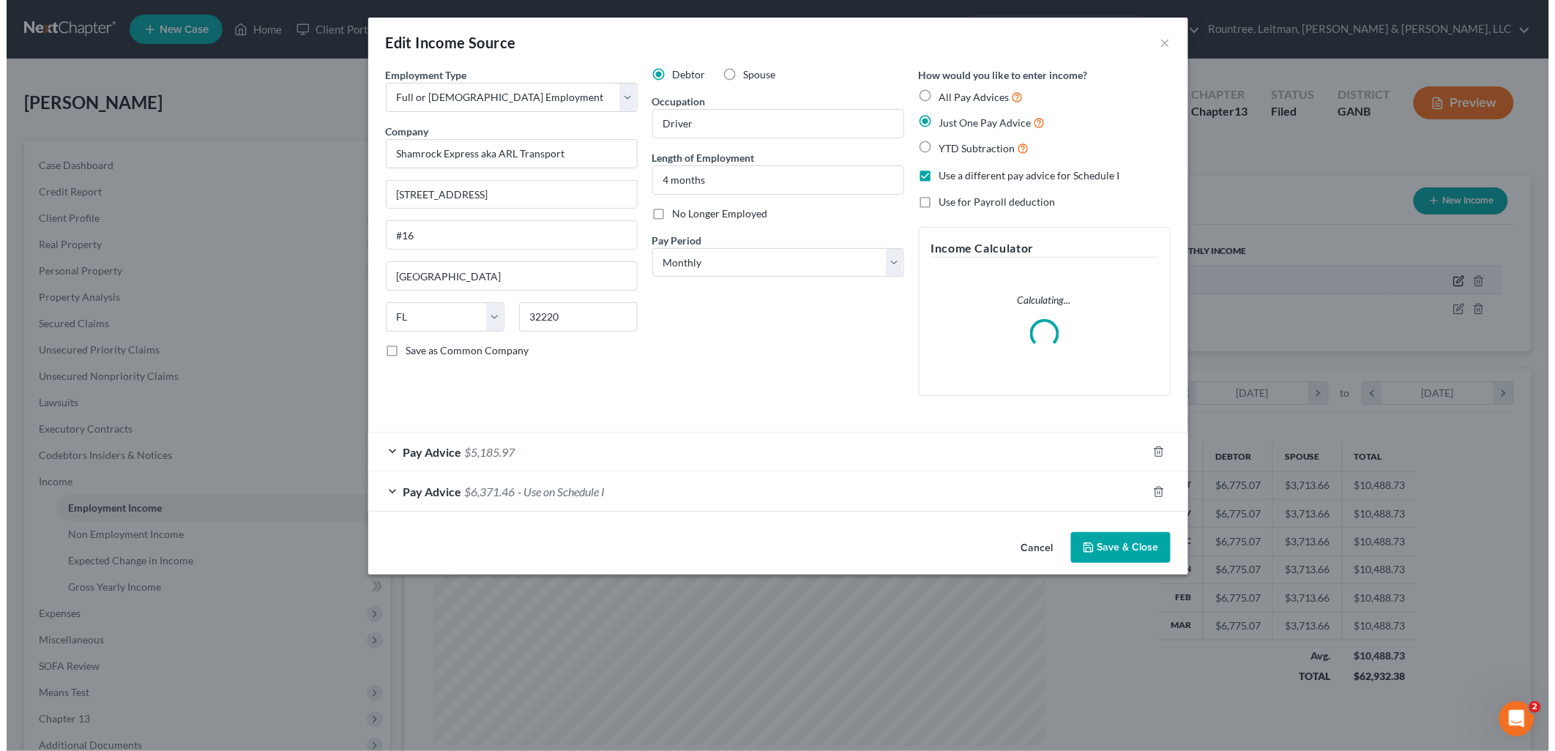
scroll to position [308, 646]
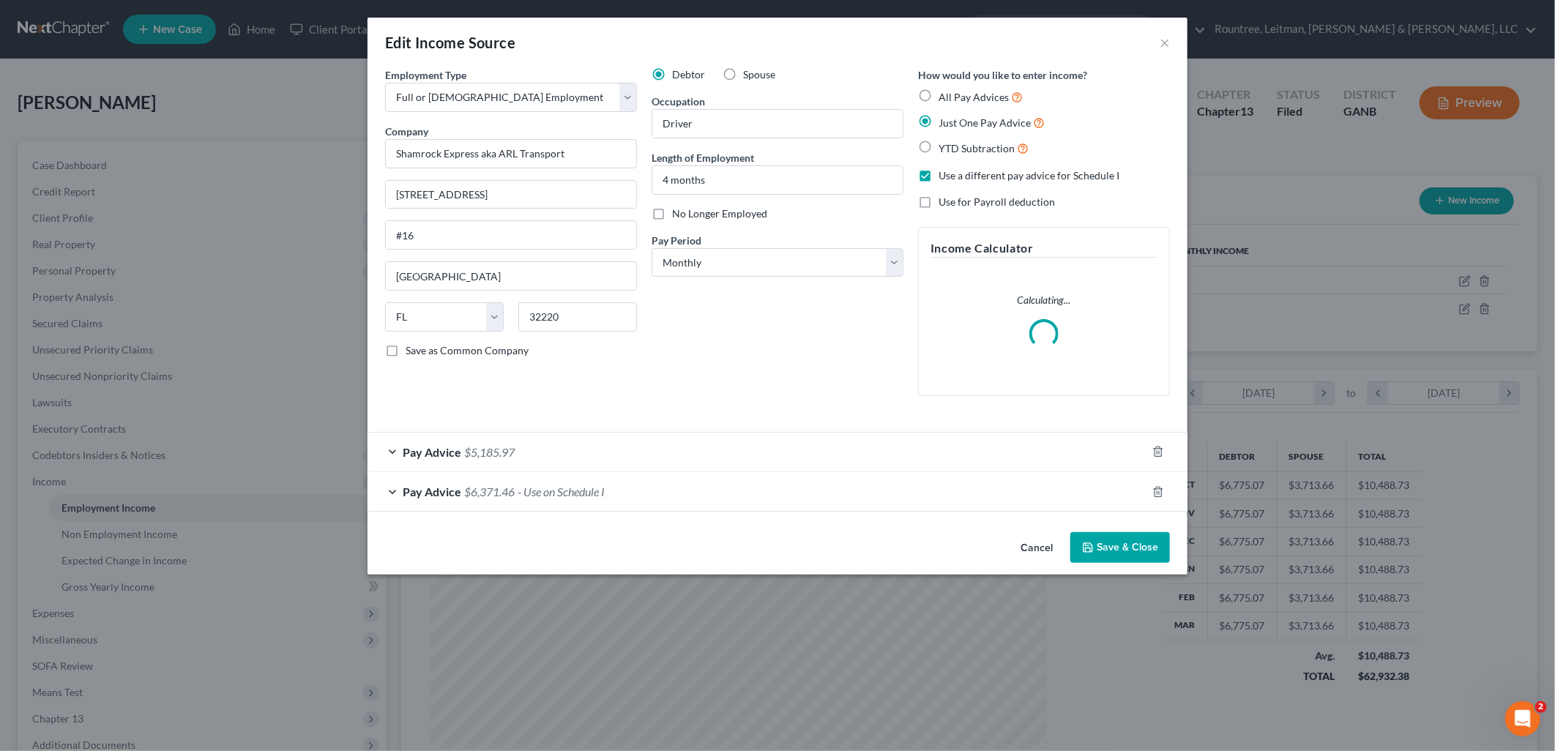
click at [622, 478] on div "Pay Advice $6,371.46 - Use on Schedule I" at bounding box center [756, 491] width 779 height 39
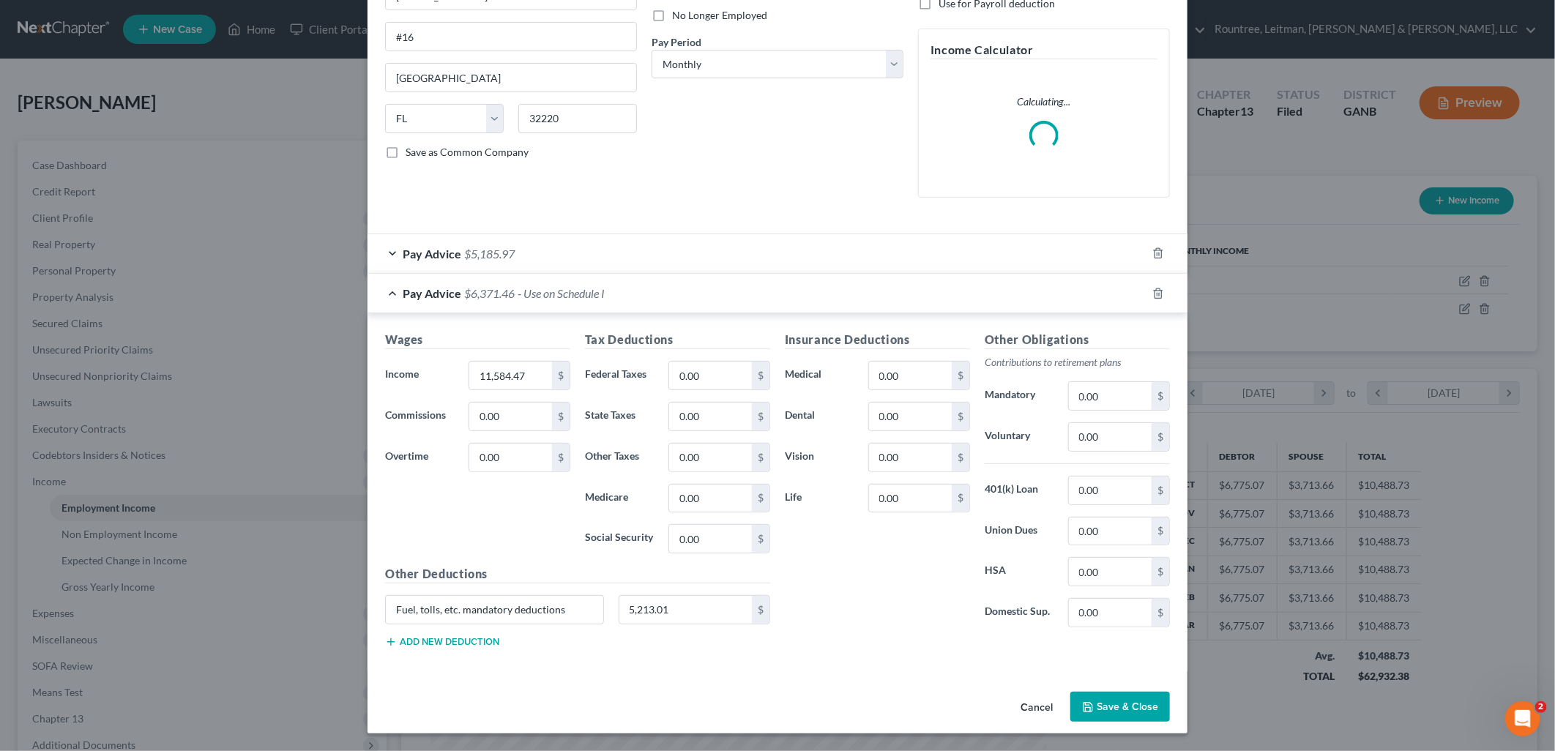
scroll to position [184, 0]
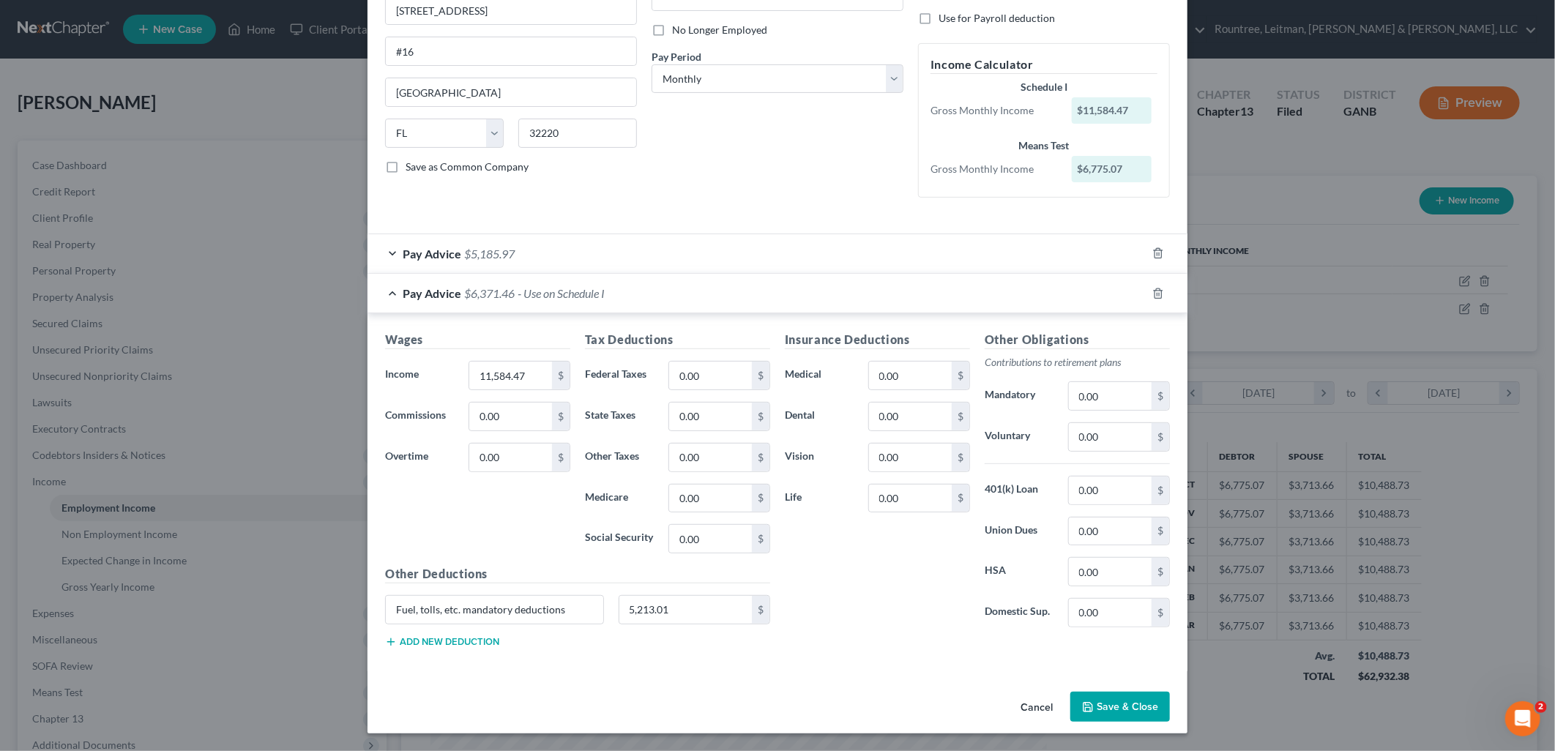
click at [542, 244] on div "Pay Advice $5,185.97" at bounding box center [756, 253] width 779 height 39
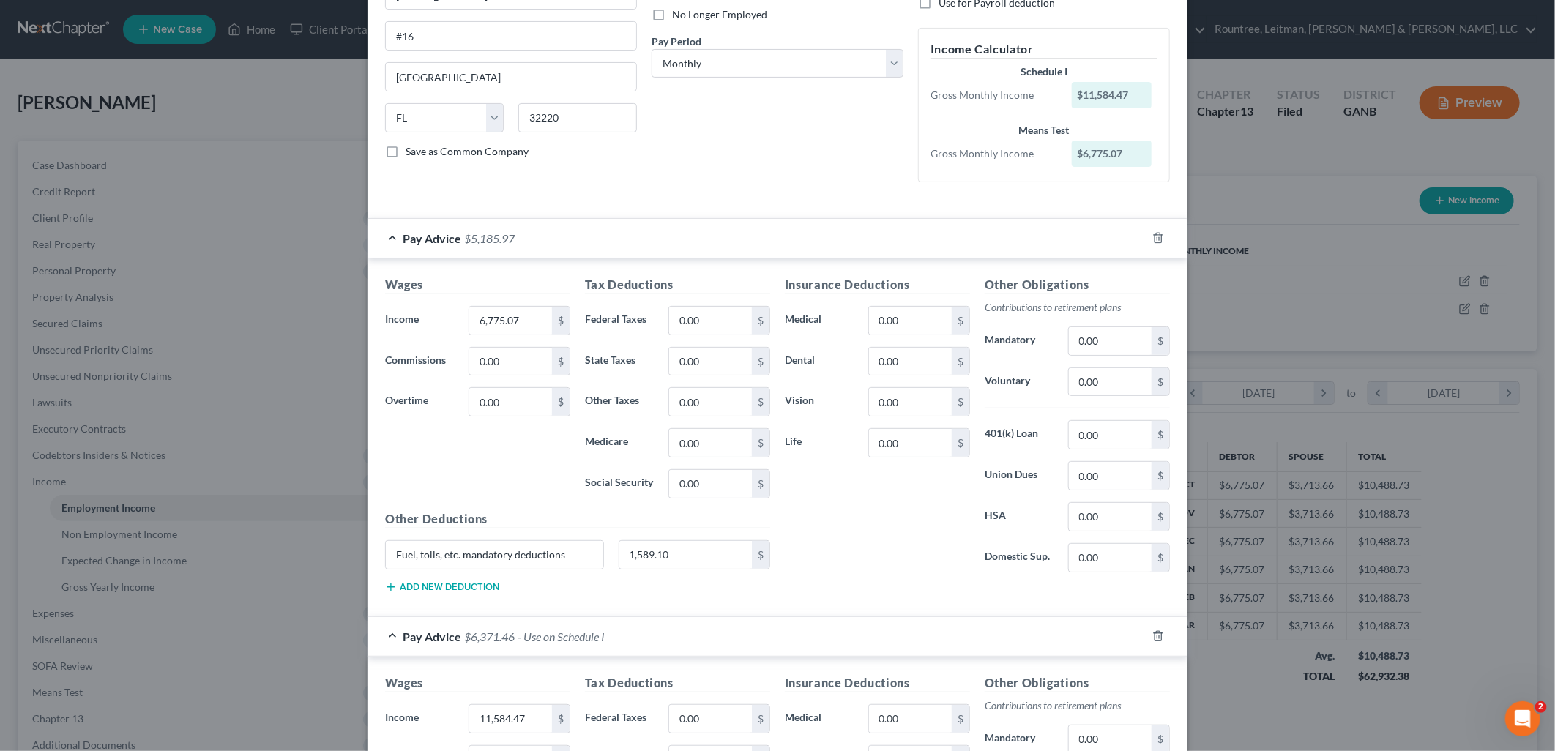
click at [537, 231] on div "Pay Advice $5,185.97" at bounding box center [756, 238] width 779 height 39
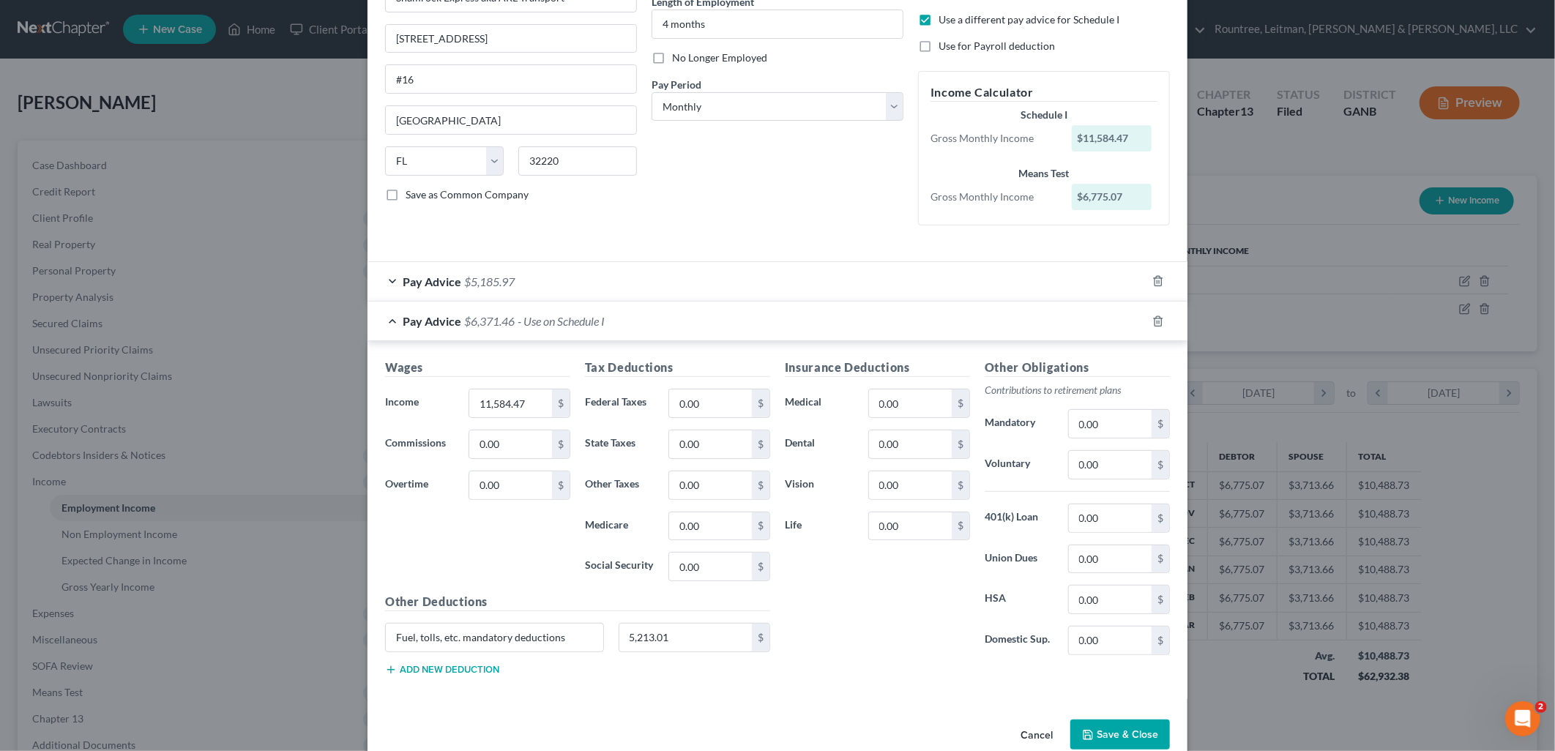
scroll to position [184, 0]
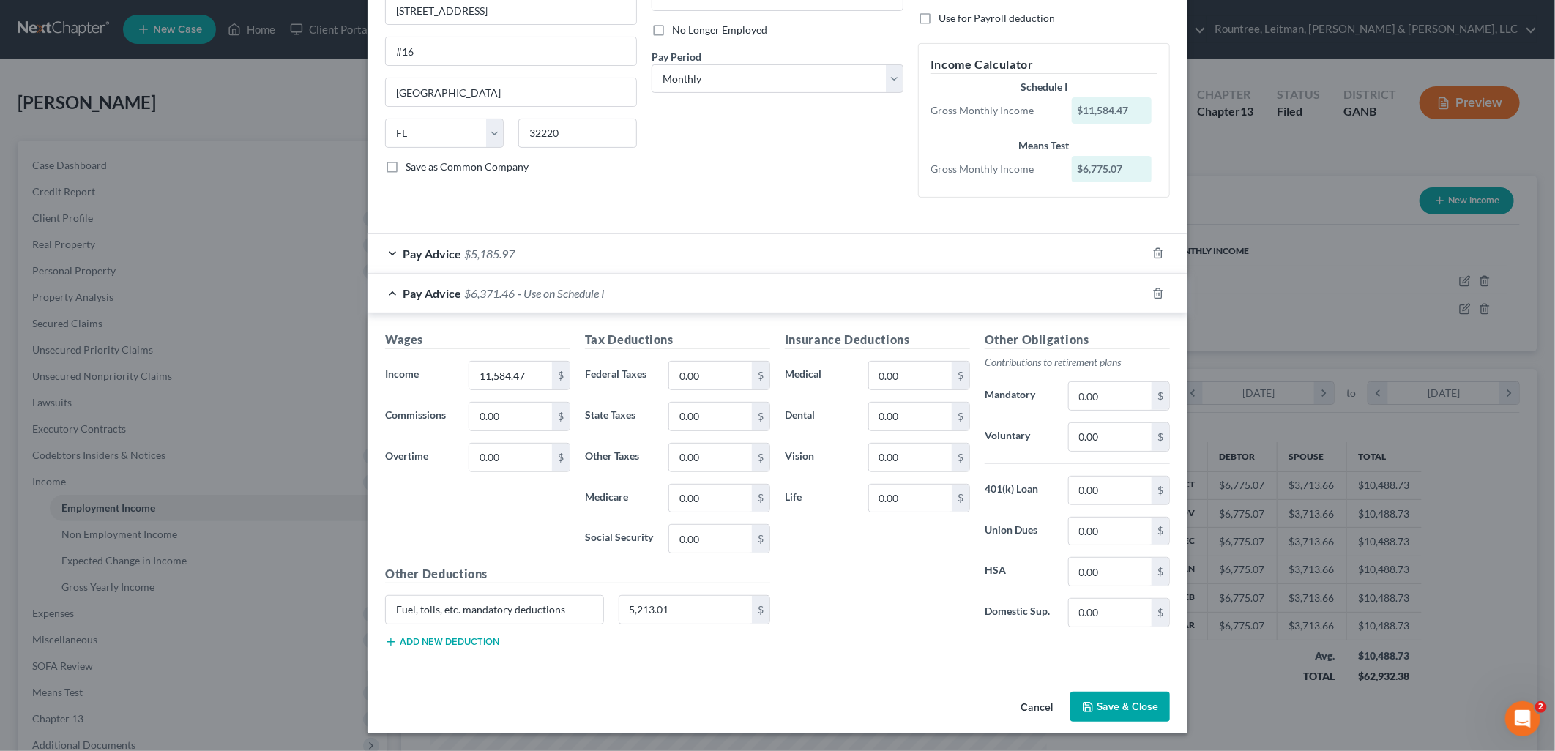
click at [564, 294] on span "- Use on Schedule I" at bounding box center [560, 293] width 87 height 14
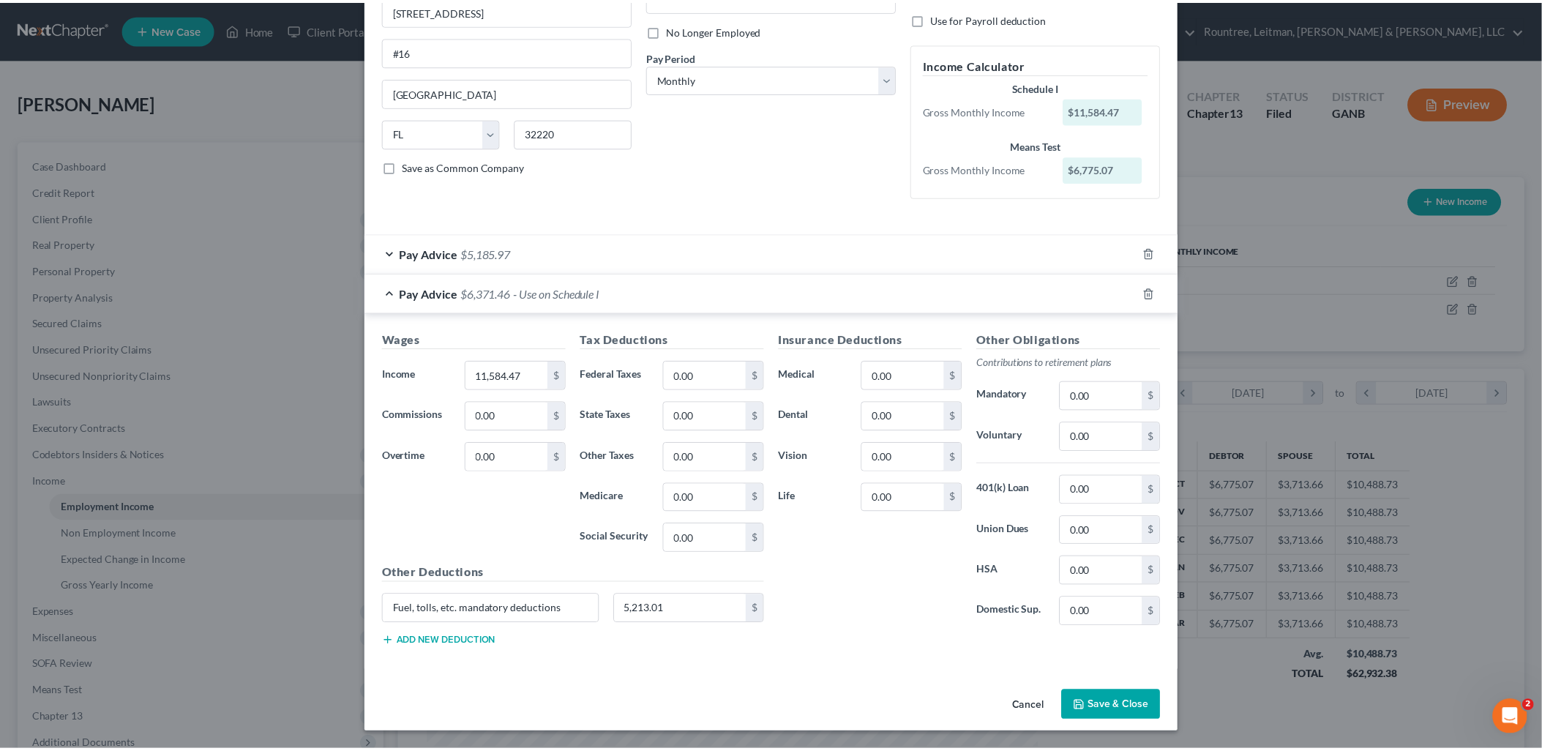
scroll to position [0, 0]
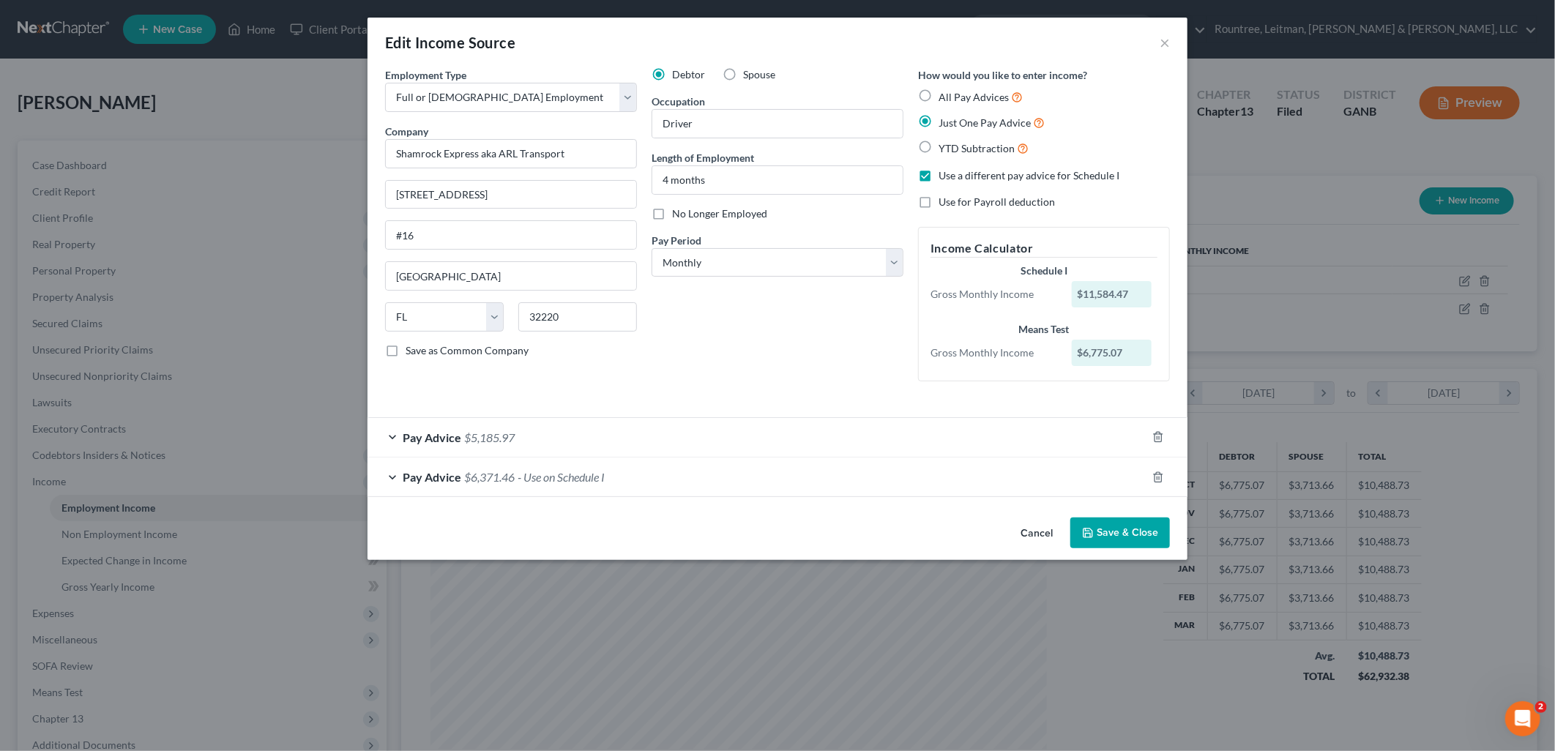
click at [1027, 528] on button "Cancel" at bounding box center [1037, 533] width 56 height 29
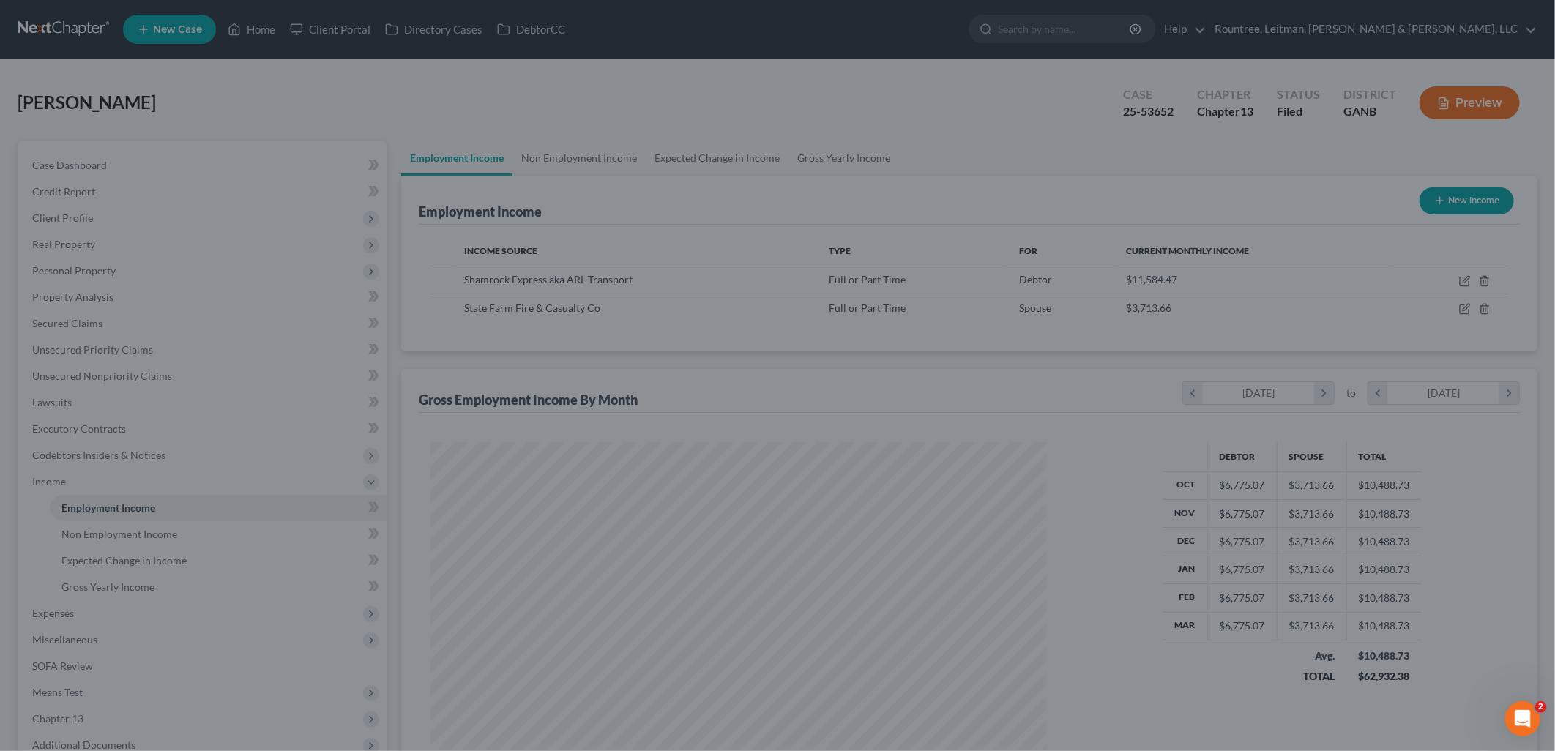
scroll to position [731654, 731319]
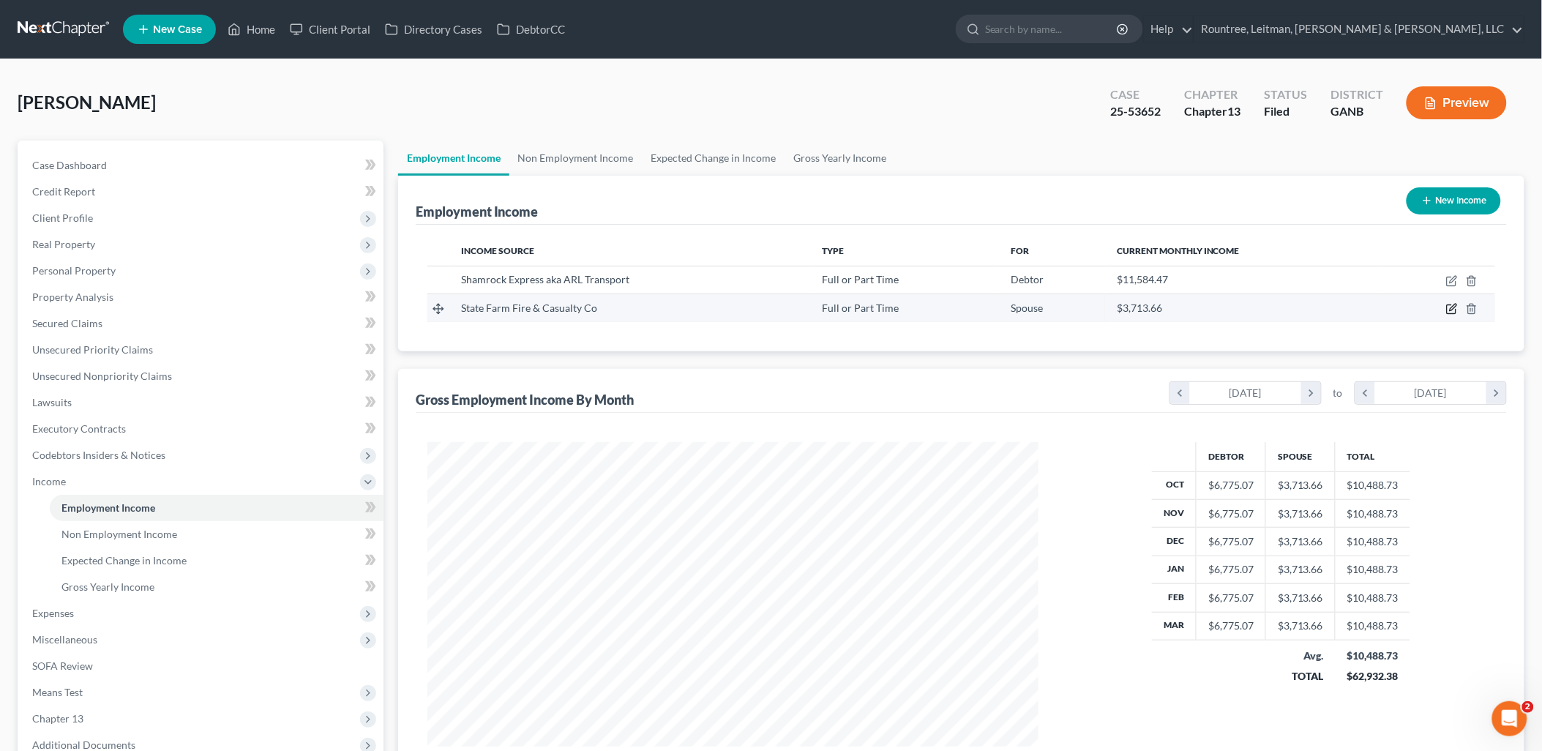
click at [1447, 304] on icon "button" at bounding box center [1452, 309] width 12 height 12
select select "0"
select select "14"
select select "1"
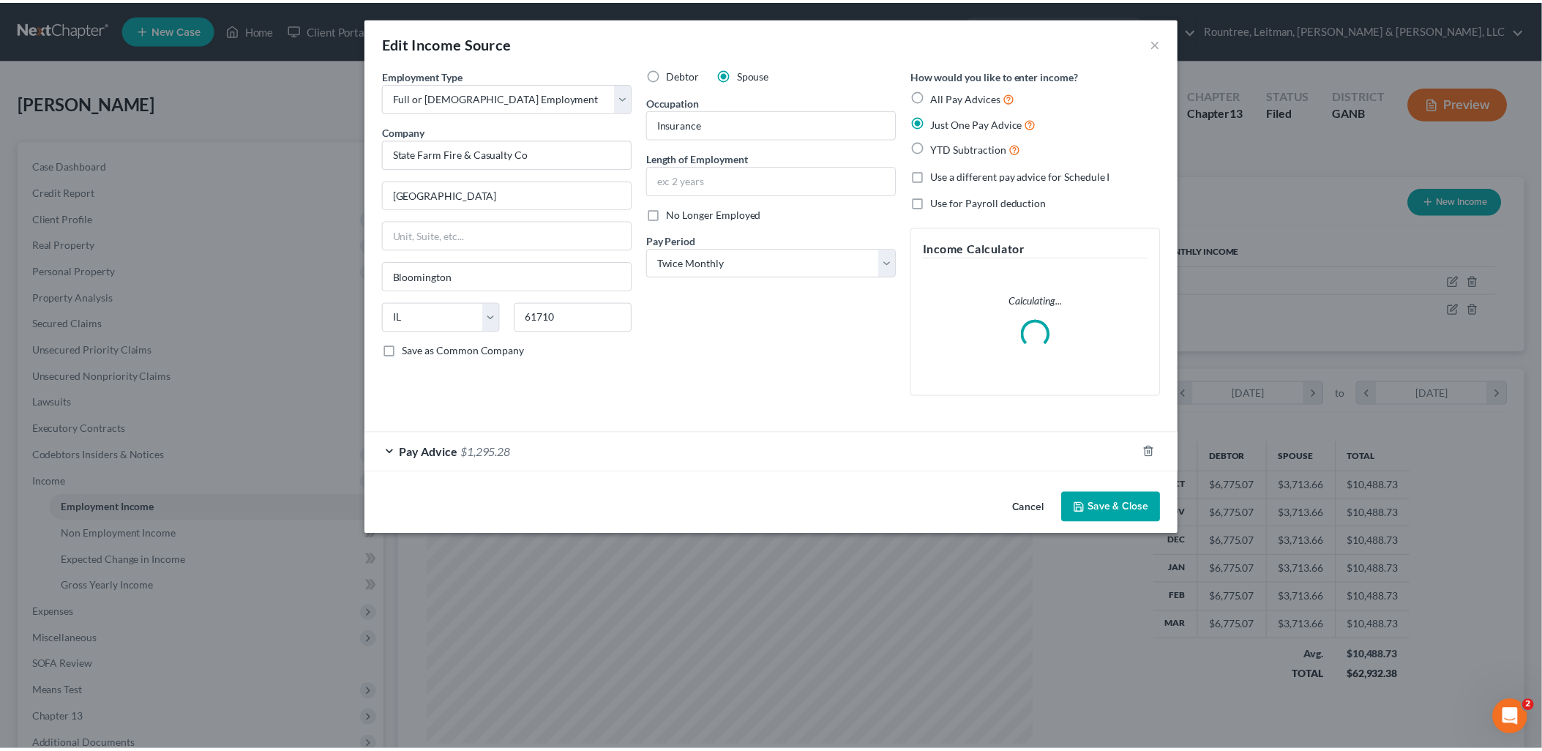
scroll to position [308, 646]
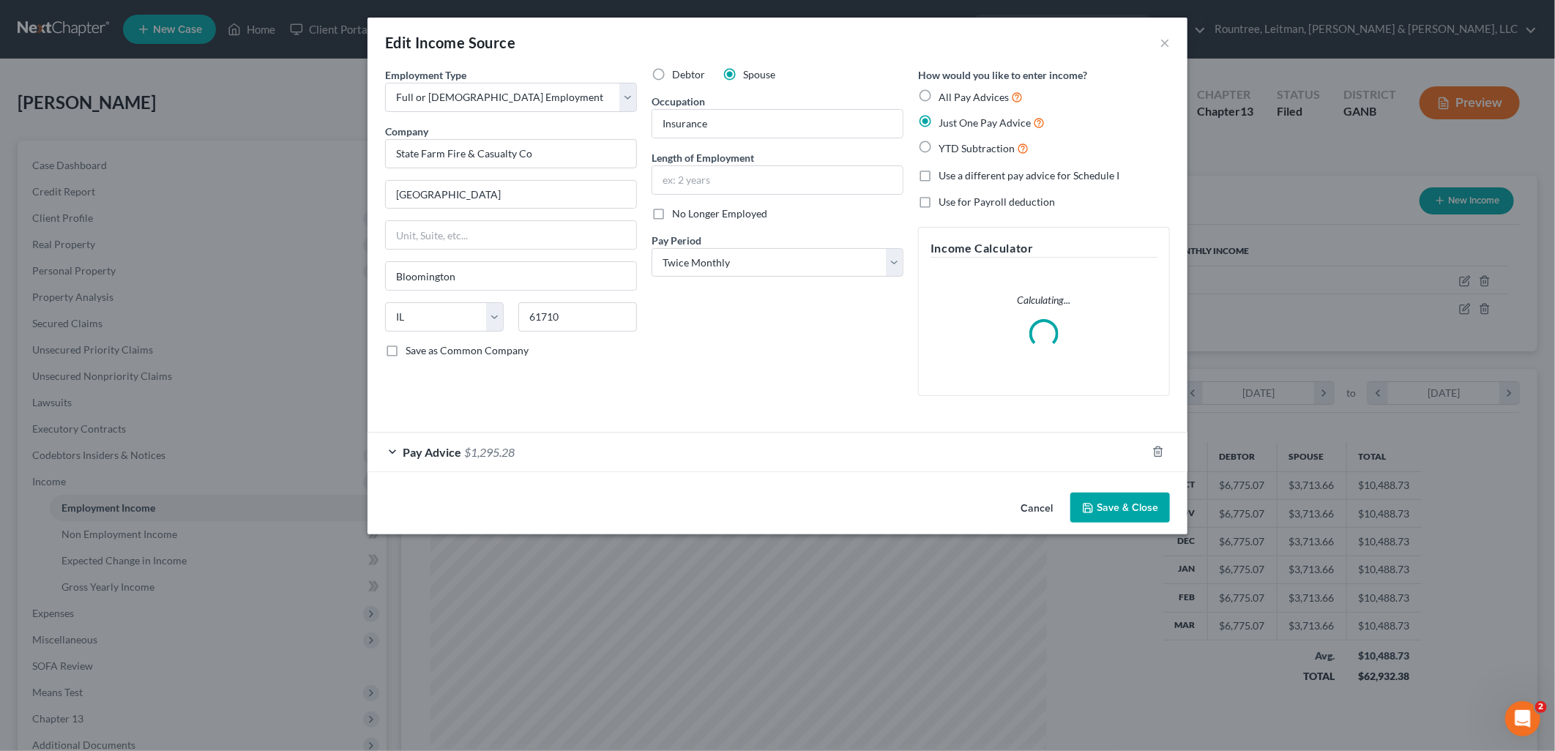
click at [1034, 508] on button "Cancel" at bounding box center [1037, 508] width 56 height 29
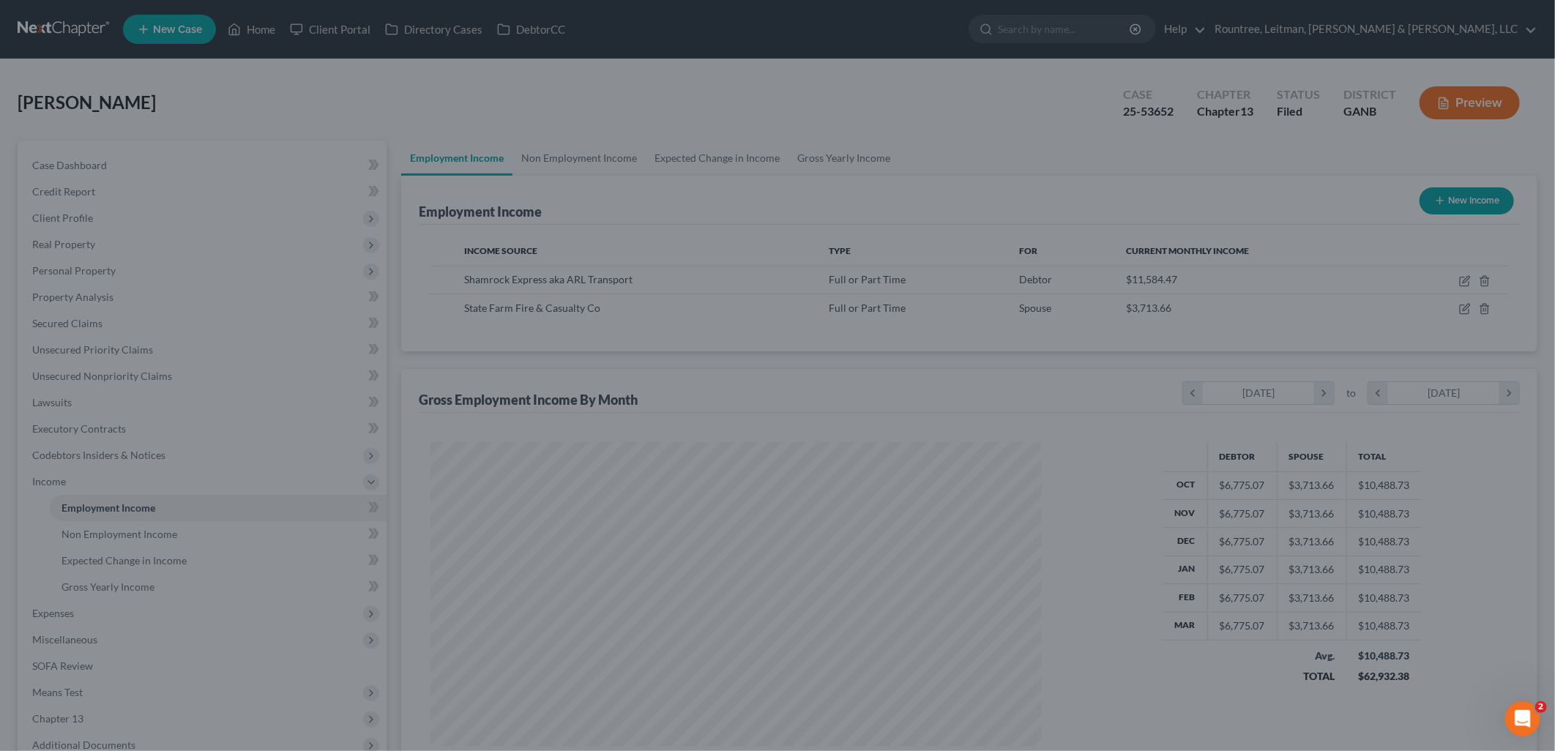
scroll to position [731654, 731319]
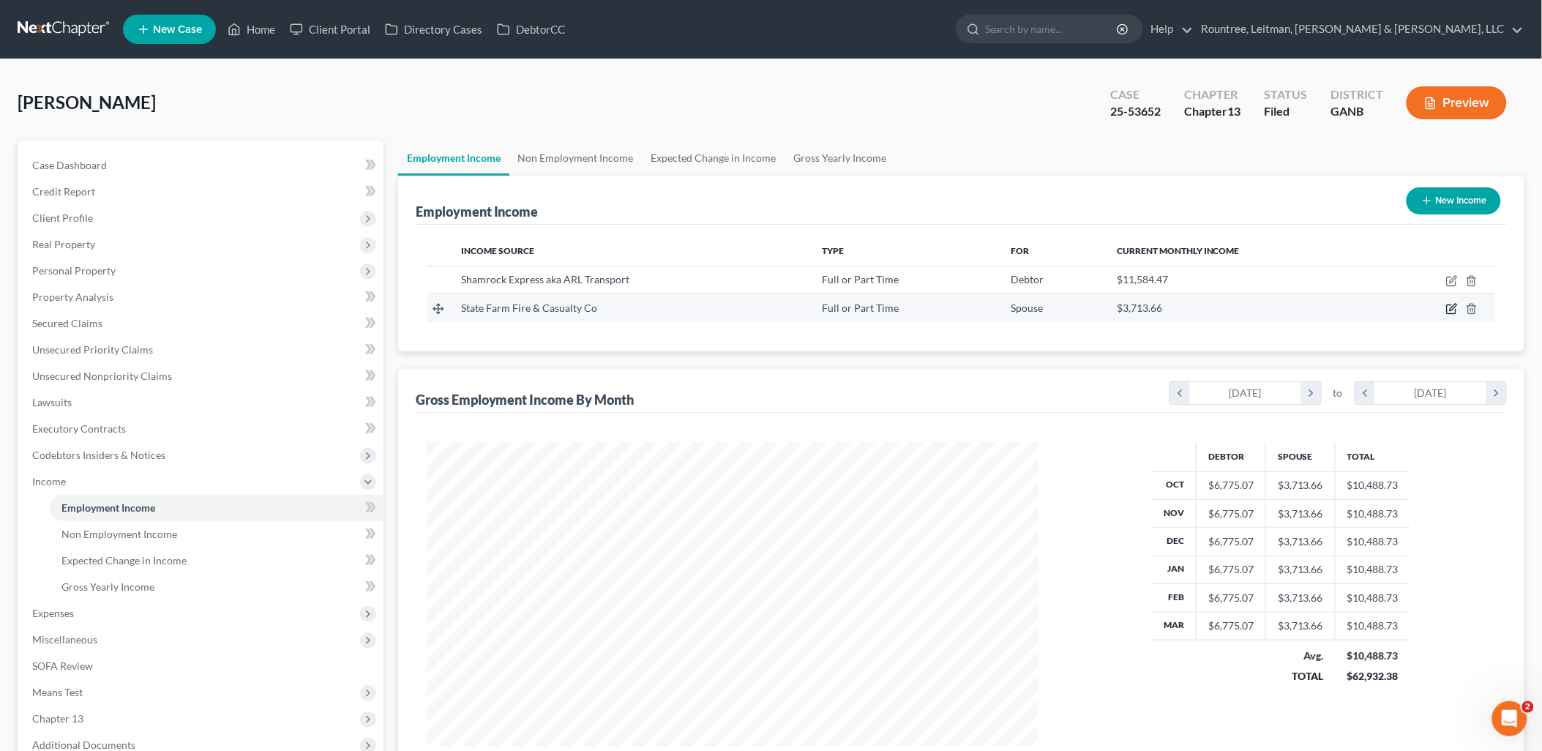
click at [1452, 309] on icon "button" at bounding box center [1452, 309] width 12 height 12
select select "0"
select select "14"
select select "1"
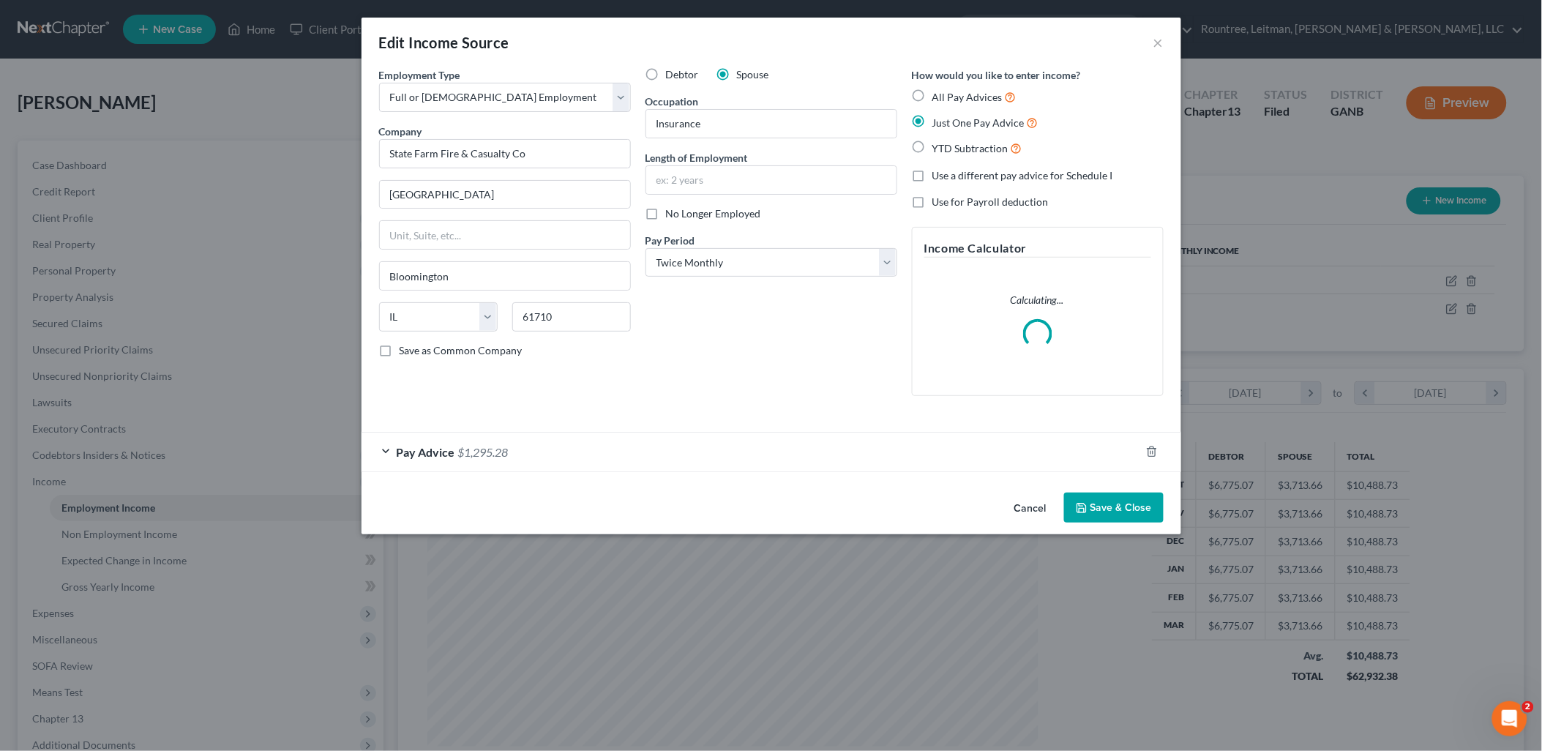
scroll to position [308, 646]
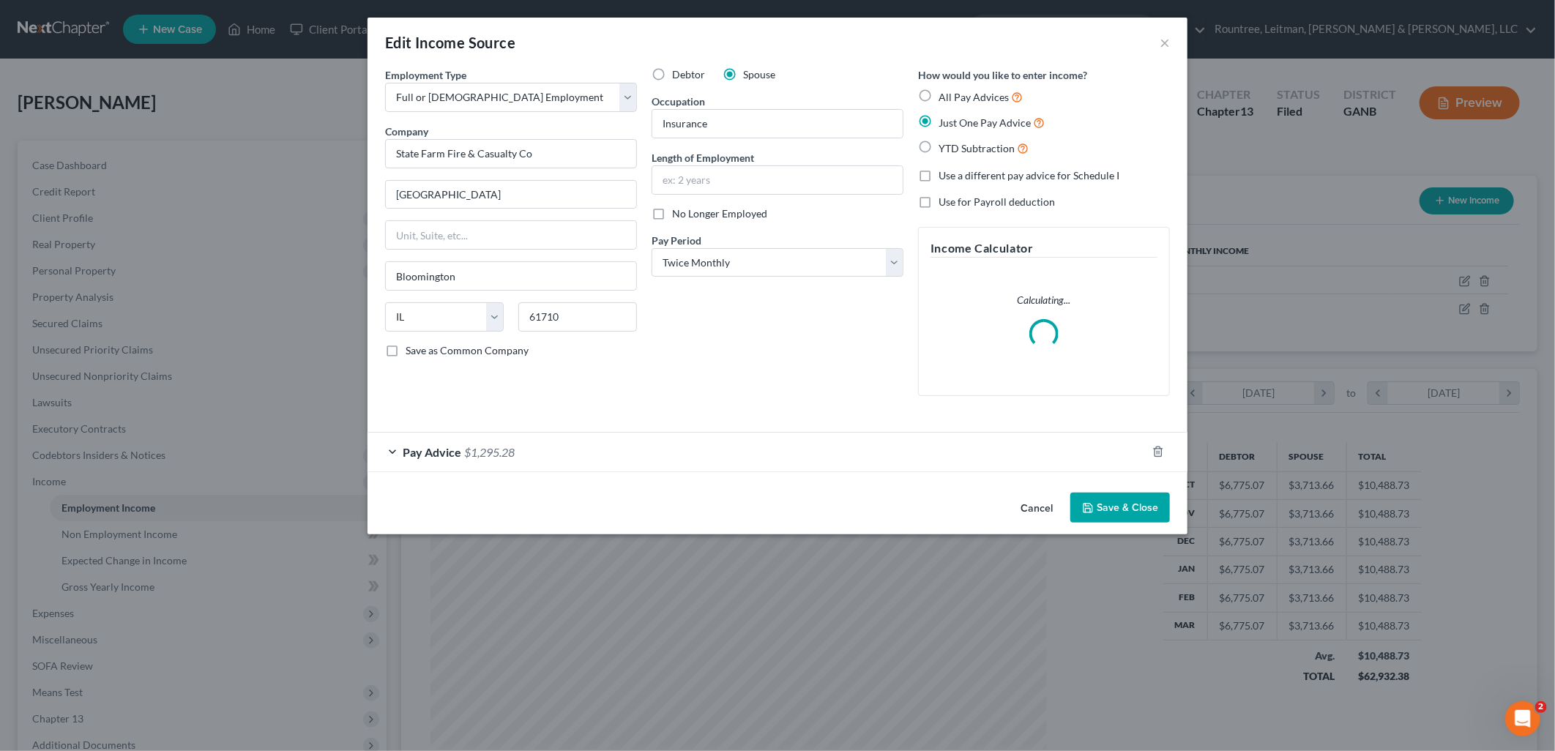
click at [599, 455] on div "Pay Advice $1,295.28" at bounding box center [756, 452] width 779 height 39
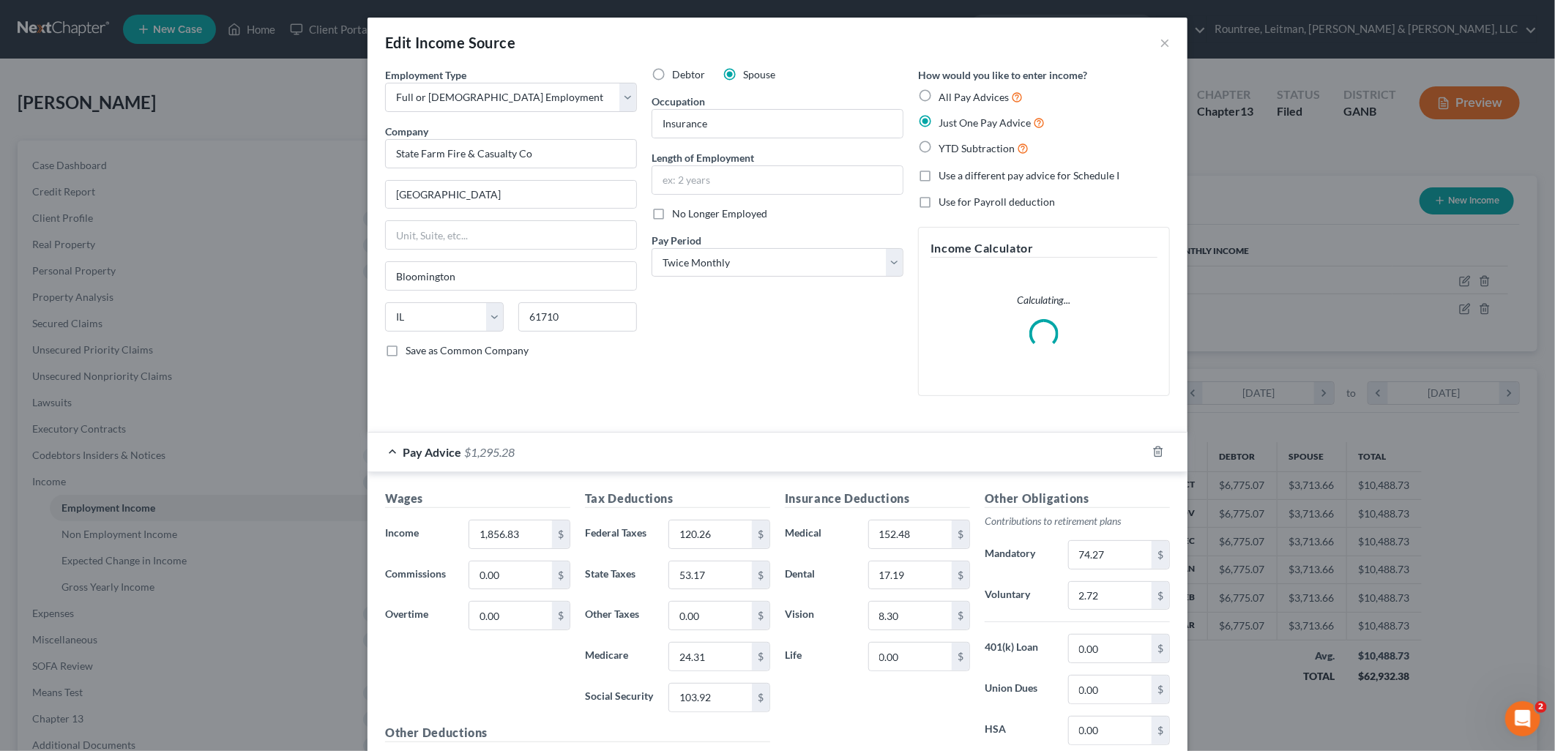
click at [599, 455] on div "Pay Advice $1,295.28" at bounding box center [756, 452] width 779 height 39
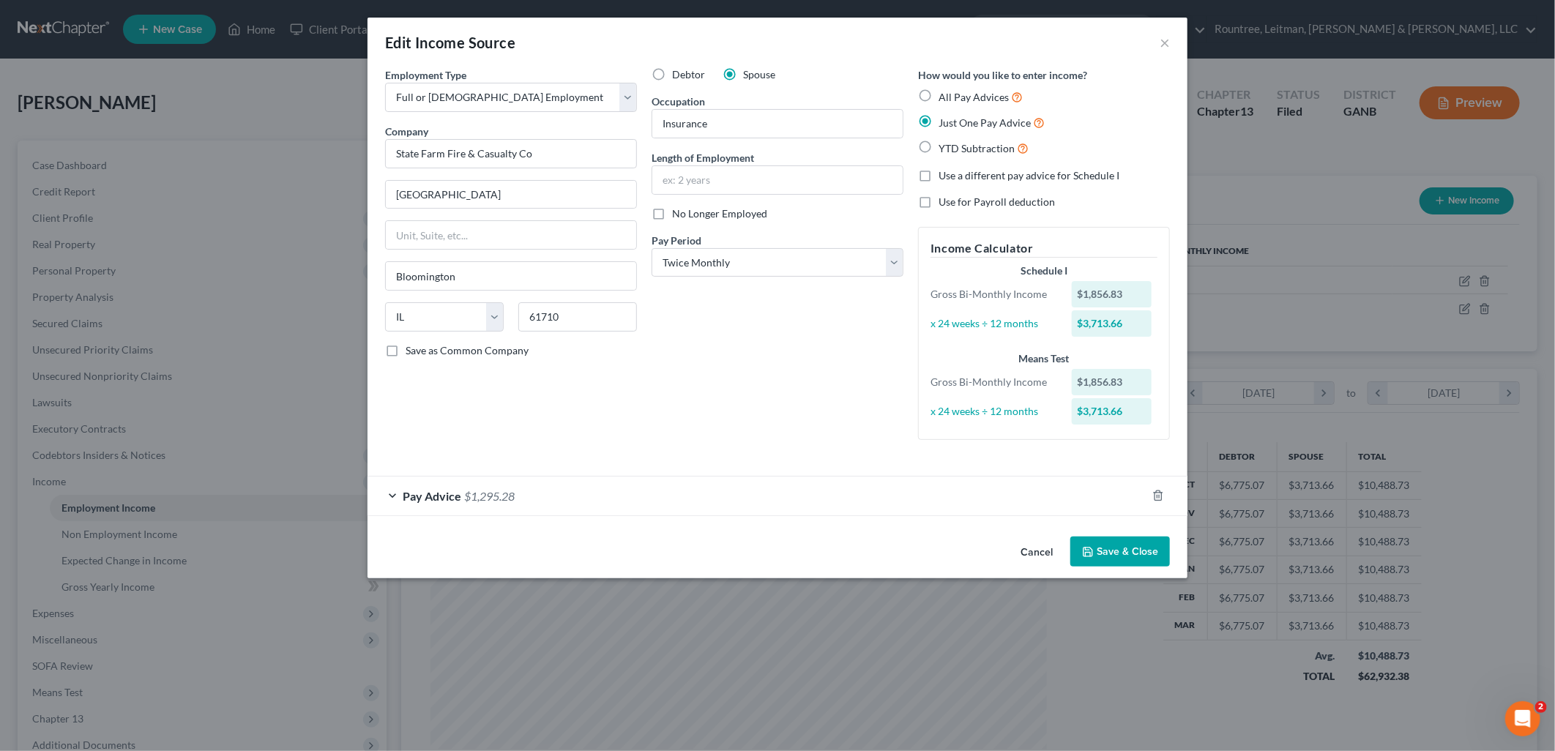
click at [1025, 553] on button "Cancel" at bounding box center [1037, 552] width 56 height 29
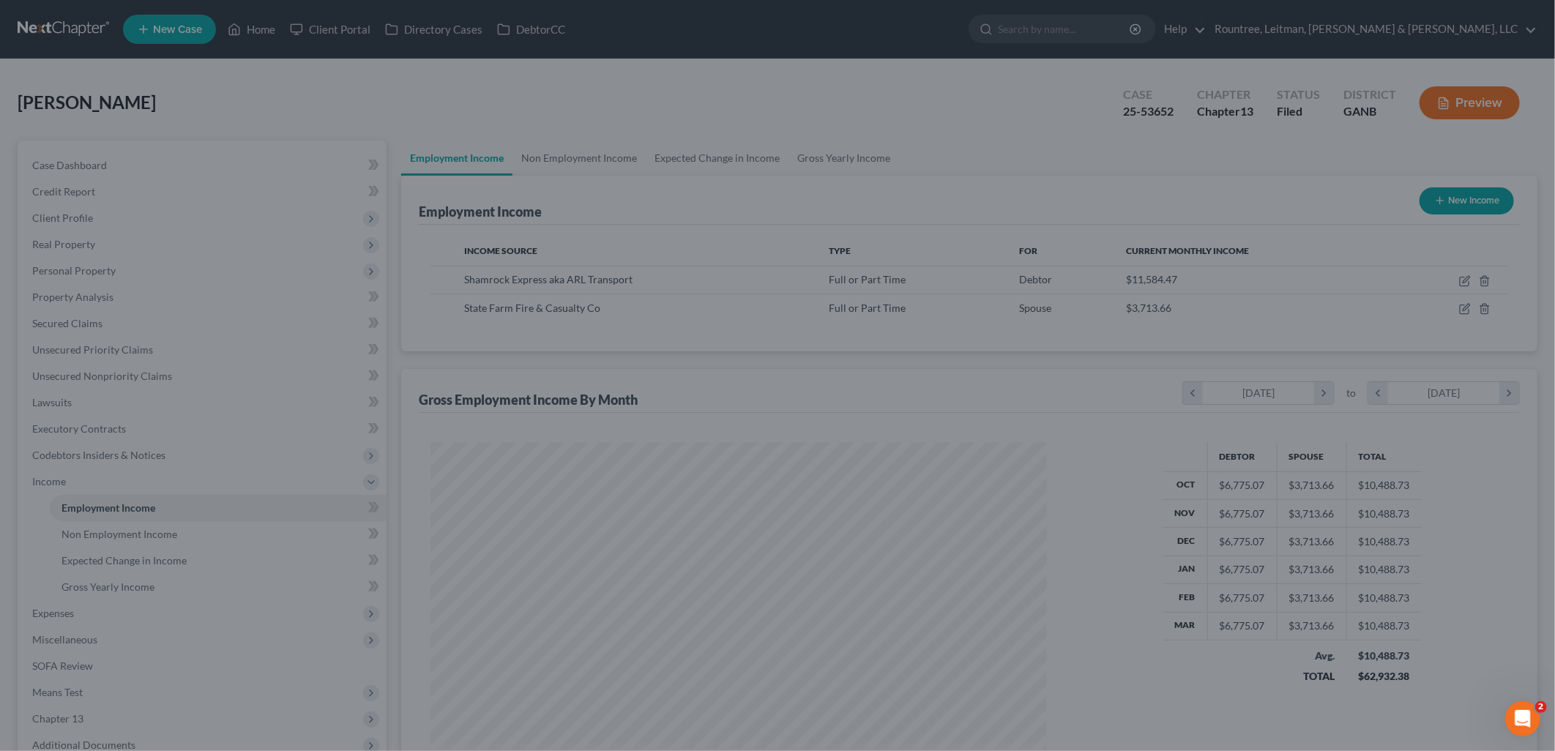
scroll to position [731654, 731319]
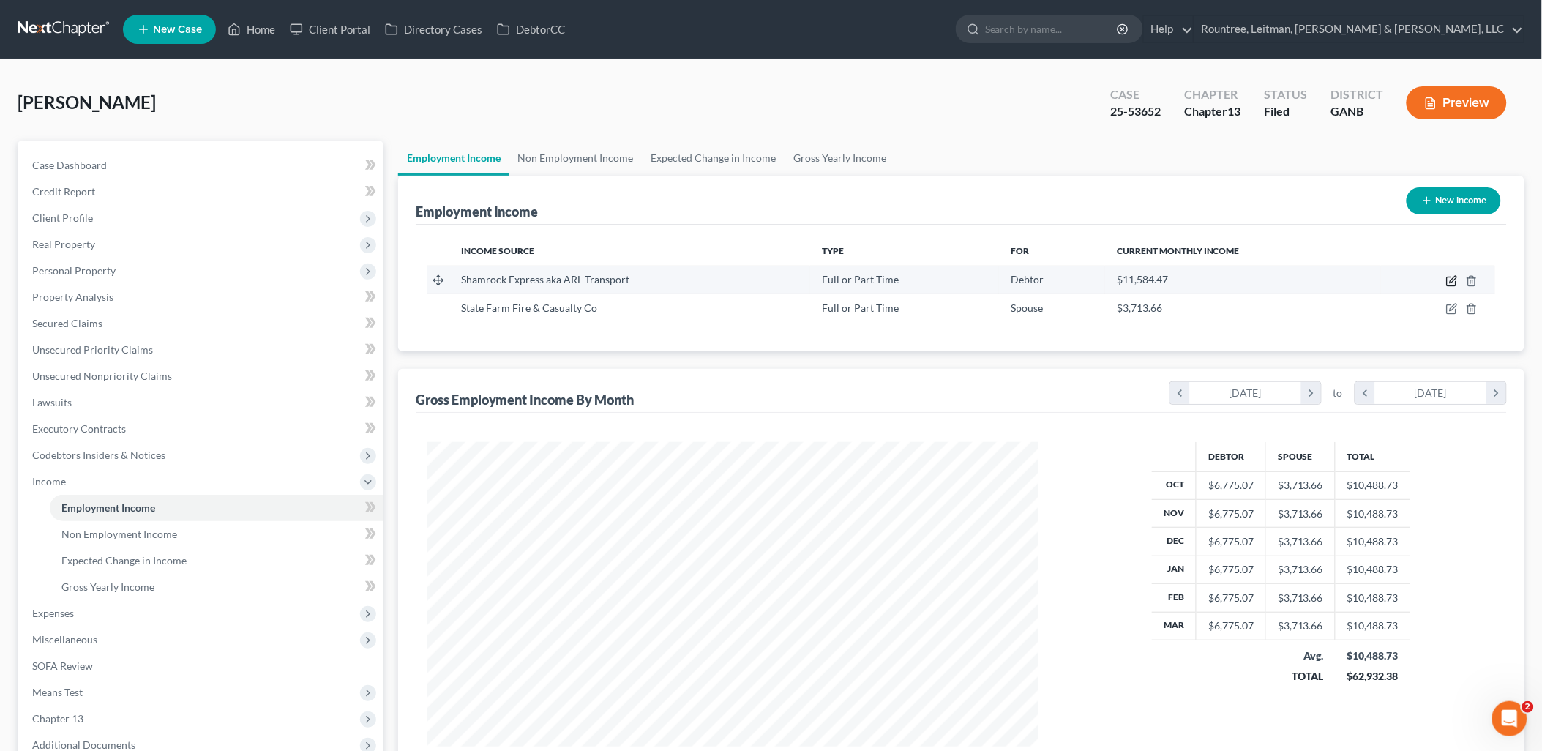
click at [1451, 278] on icon "button" at bounding box center [1452, 281] width 12 height 12
select select "0"
select select "9"
select select "0"
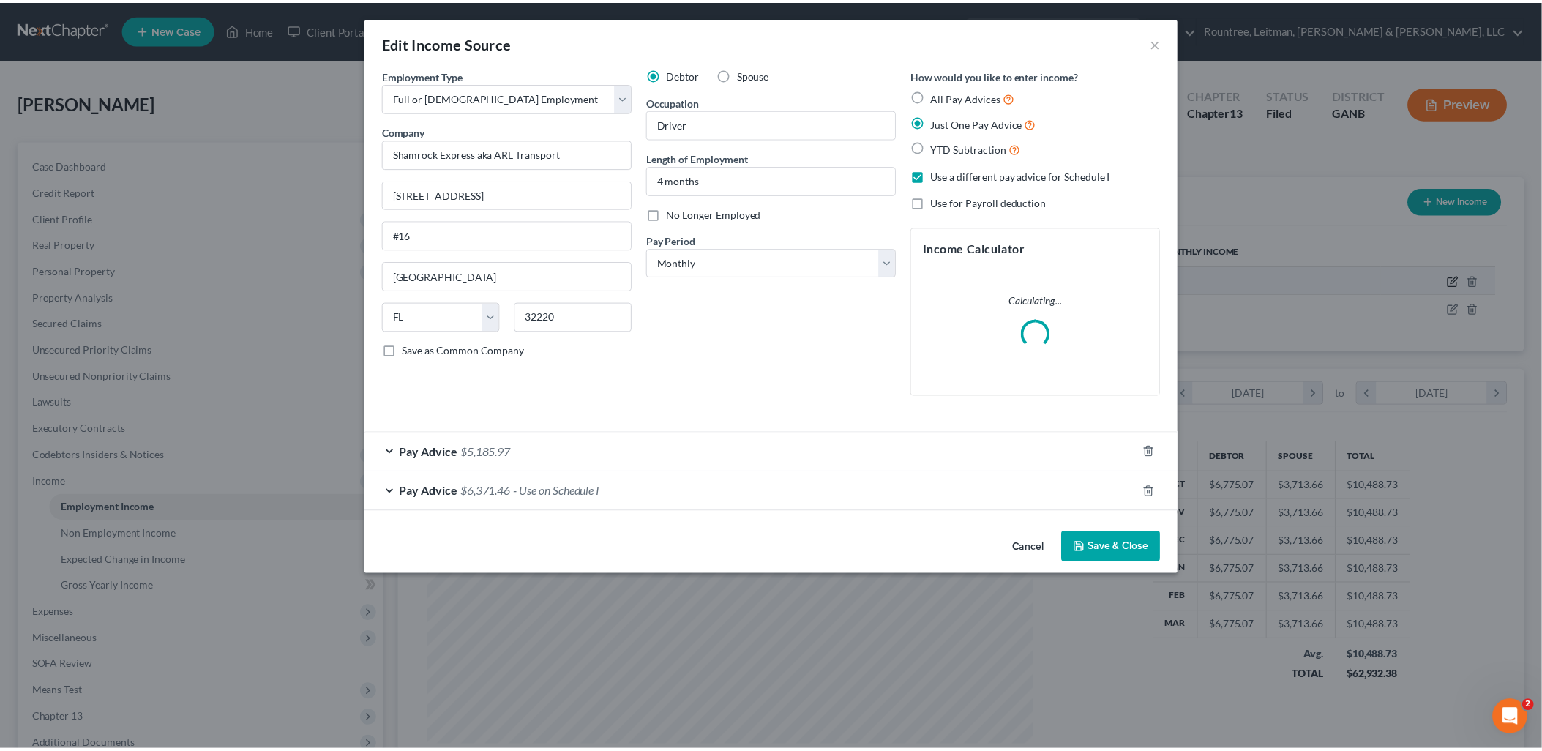
scroll to position [308, 646]
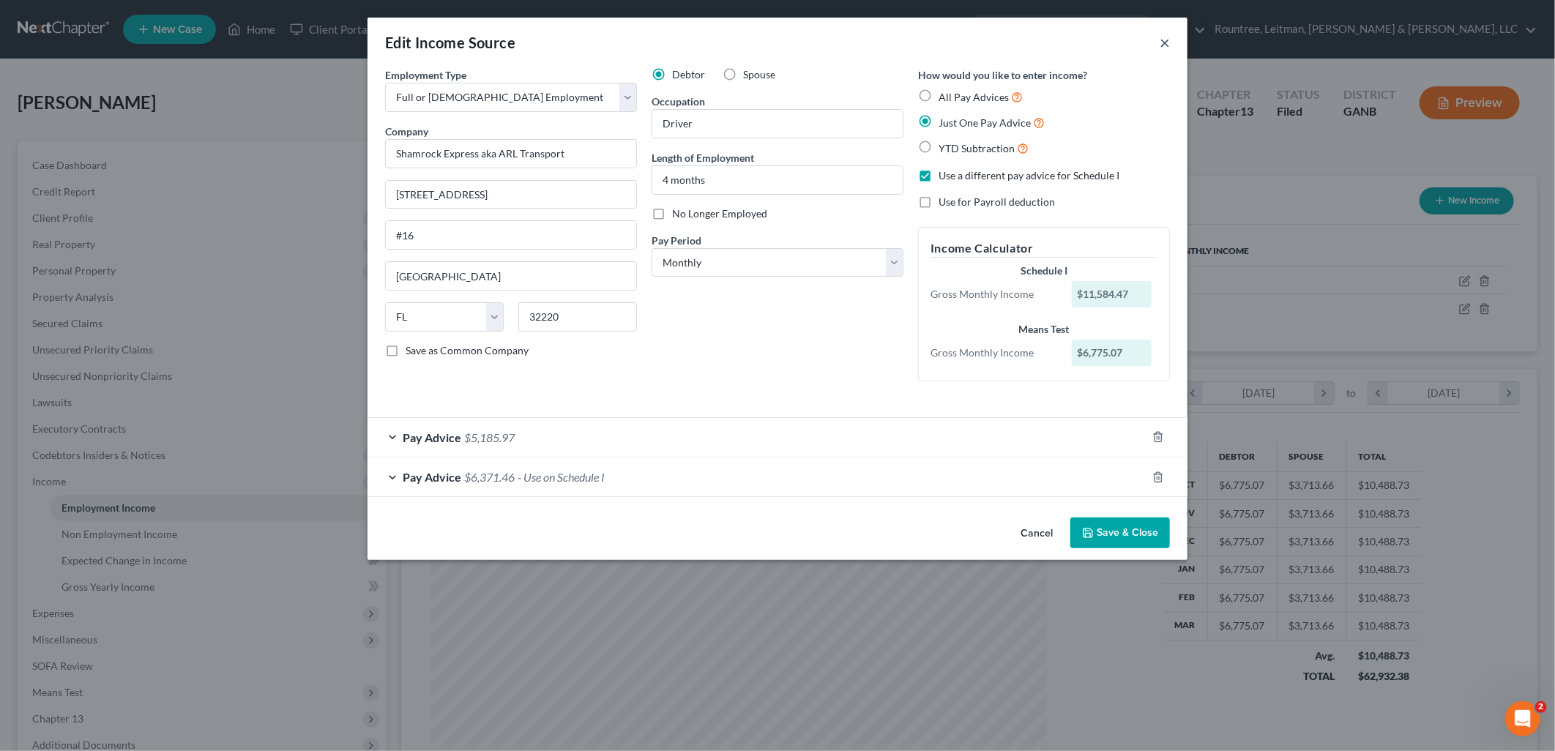
click at [1167, 40] on button "×" at bounding box center [1164, 43] width 10 height 18
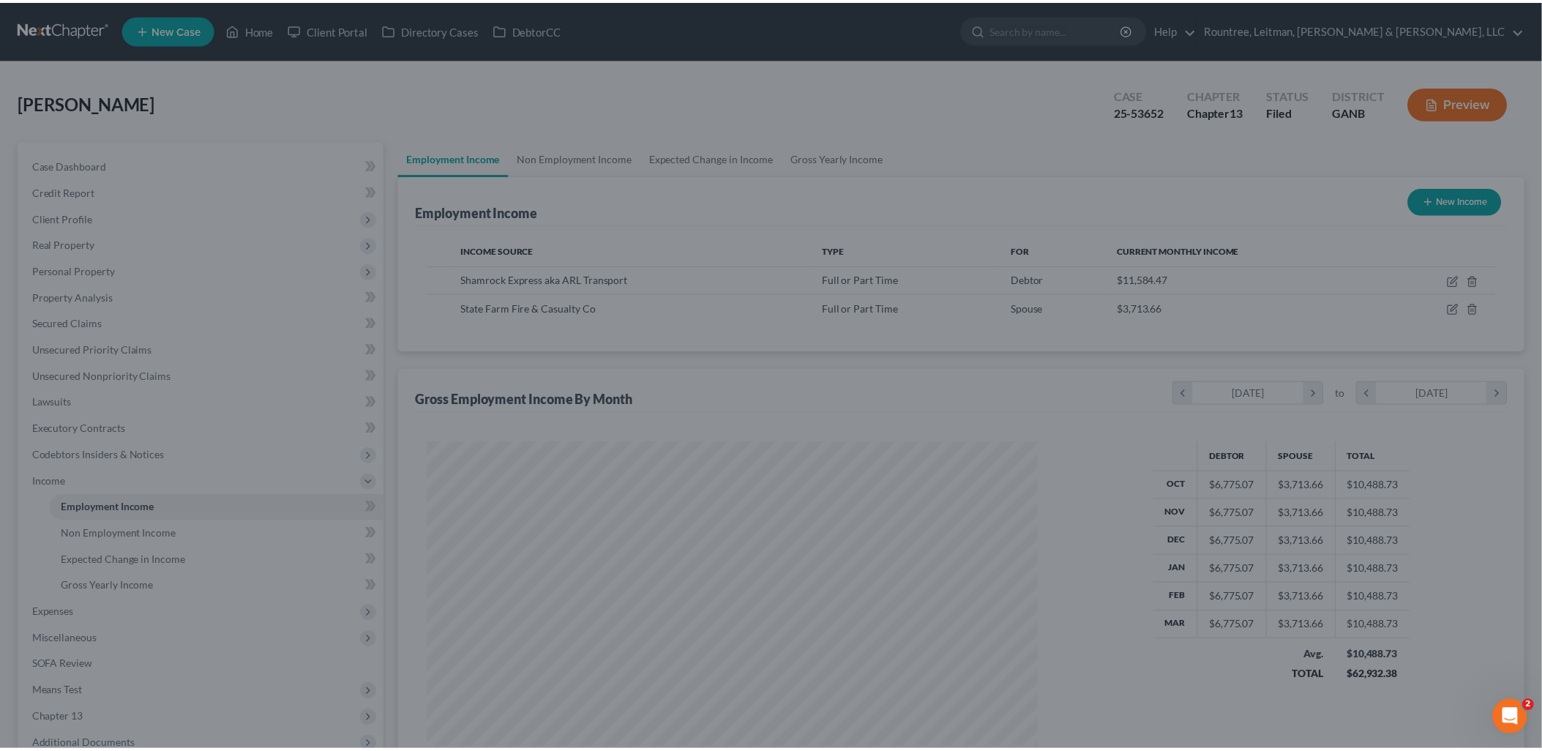
scroll to position [731654, 731319]
